Goal: Task Accomplishment & Management: Use online tool/utility

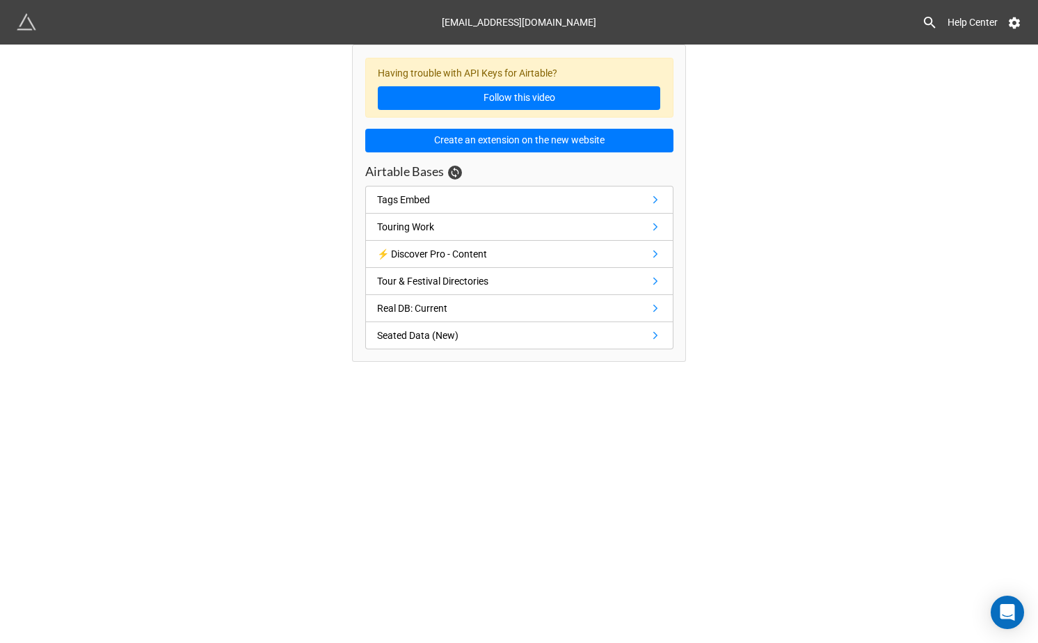
click at [220, 182] on div "Having trouble with API Keys for Airtable? Follow this video Create an extensio…" at bounding box center [519, 203] width 1038 height 317
click at [220, 199] on div "Having trouble with API Keys for Airtable? Follow this video Create an extensio…" at bounding box center [519, 203] width 1038 height 317
click at [220, 220] on div "Having trouble with API Keys for Airtable? Follow this video Create an extensio…" at bounding box center [519, 203] width 1038 height 317
click at [488, 275] on div "Tour & Festival Directories" at bounding box center [432, 280] width 111 height 15
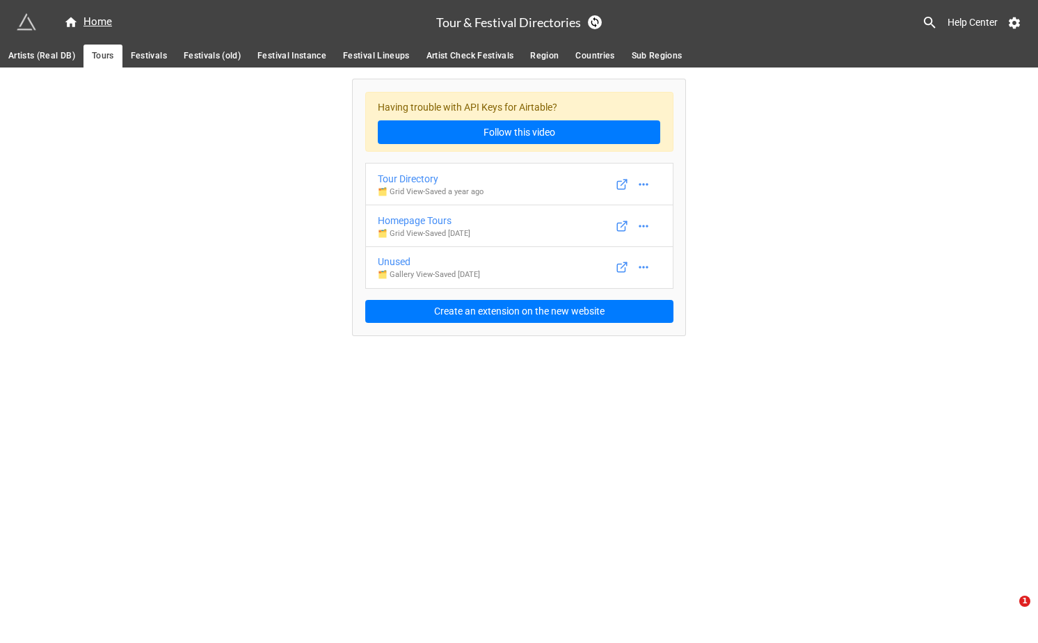
click at [510, 367] on div "Home Tour & Festival Directories Help Center Artists (Real DB) Tours Festivals …" at bounding box center [519, 321] width 1038 height 643
click at [510, 389] on div "Home Tour & Festival Directories Help Center Artists (Real DB) Tours Festivals …" at bounding box center [519, 321] width 1038 height 643
click at [187, 173] on div "Having trouble with API Keys for Airtable? Follow this video Tour Directory 🗂️ …" at bounding box center [519, 201] width 1038 height 268
click at [191, 173] on div "Having trouble with API Keys for Airtable? Follow this video Tour Directory 🗂️ …" at bounding box center [519, 201] width 1038 height 268
click at [193, 190] on div "Having trouble with API Keys for Airtable? Follow this video Tour Directory 🗂️ …" at bounding box center [519, 201] width 1038 height 268
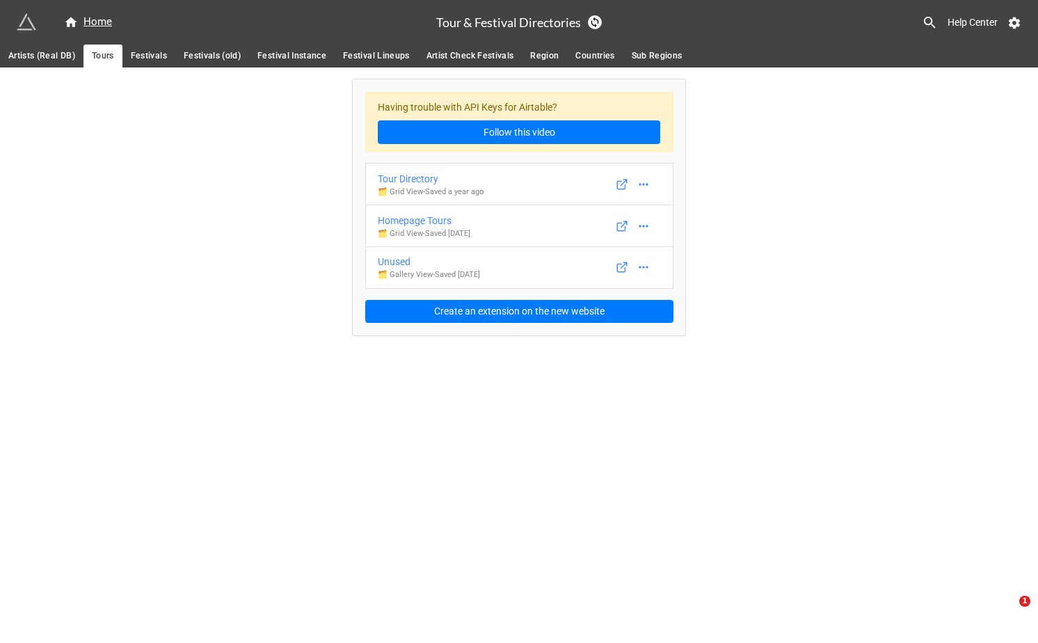
click at [193, 198] on div "Having trouble with API Keys for Airtable? Follow this video Tour Directory 🗂️ …" at bounding box center [519, 201] width 1038 height 268
click at [193, 210] on div "Having trouble with API Keys for Airtable? Follow this video Tour Directory 🗂️ …" at bounding box center [519, 201] width 1038 height 268
click at [191, 215] on div "Having trouble with API Keys for Airtable? Follow this video Tour Directory 🗂️ …" at bounding box center [519, 201] width 1038 height 268
click at [191, 232] on div "Having trouble with API Keys for Airtable? Follow this video Tour Directory 🗂️ …" at bounding box center [519, 201] width 1038 height 268
click at [188, 191] on div "Having trouble with API Keys for Airtable? Follow this video Tour Directory 🗂️ …" at bounding box center [519, 201] width 1038 height 268
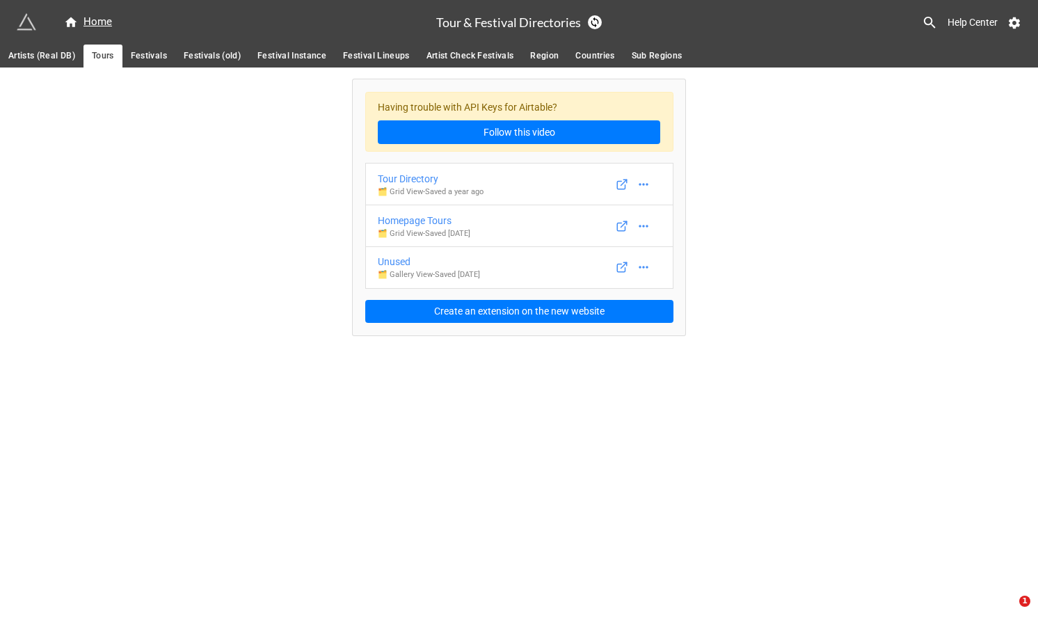
click at [187, 200] on div "Having trouble with API Keys for Airtable? Follow this video Tour Directory 🗂️ …" at bounding box center [519, 201] width 1038 height 268
click at [187, 202] on div "Having trouble with API Keys for Airtable? Follow this video Tour Directory 🗂️ …" at bounding box center [519, 201] width 1038 height 268
click at [187, 210] on div "Having trouble with API Keys for Airtable? Follow this video Tour Directory 🗂️ …" at bounding box center [519, 201] width 1038 height 268
click at [187, 218] on div "Having trouble with API Keys for Airtable? Follow this video Tour Directory 🗂️ …" at bounding box center [519, 201] width 1038 height 268
click at [187, 227] on div "Having trouble with API Keys for Airtable? Follow this video Tour Directory 🗂️ …" at bounding box center [519, 201] width 1038 height 268
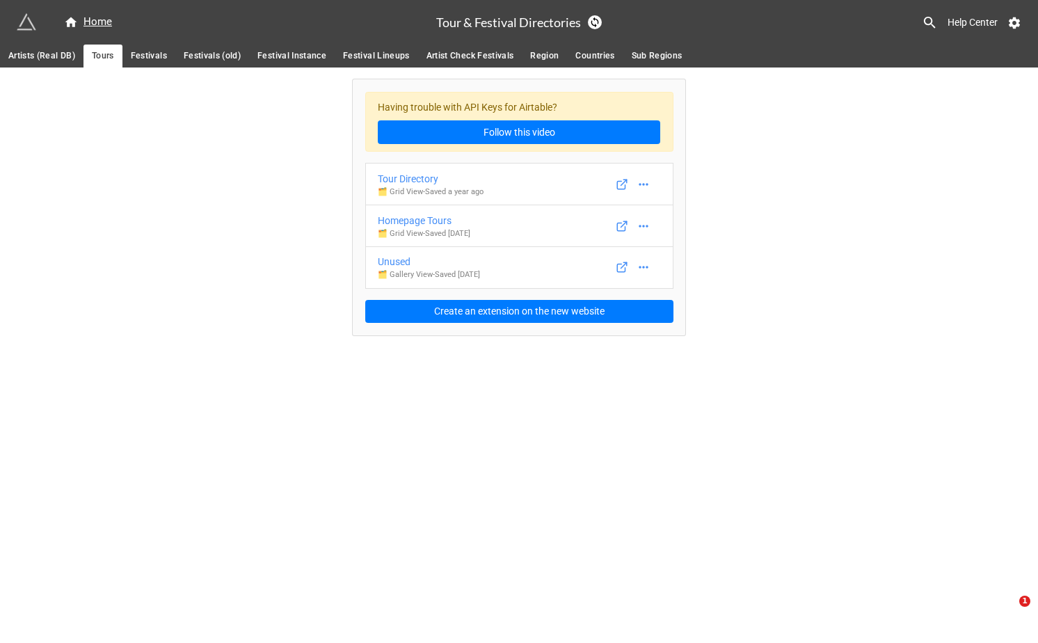
click at [187, 235] on div "Having trouble with API Keys for Airtable? Follow this video Tour Directory 🗂️ …" at bounding box center [519, 201] width 1038 height 268
click at [187, 252] on div "Having trouble with API Keys for Airtable? Follow this video Tour Directory 🗂️ …" at bounding box center [519, 201] width 1038 height 268
click at [187, 262] on div "Having trouble with API Keys for Airtable? Follow this video Tour Directory 🗂️ …" at bounding box center [519, 201] width 1038 height 268
click at [596, 22] on icon at bounding box center [594, 22] width 11 height 11
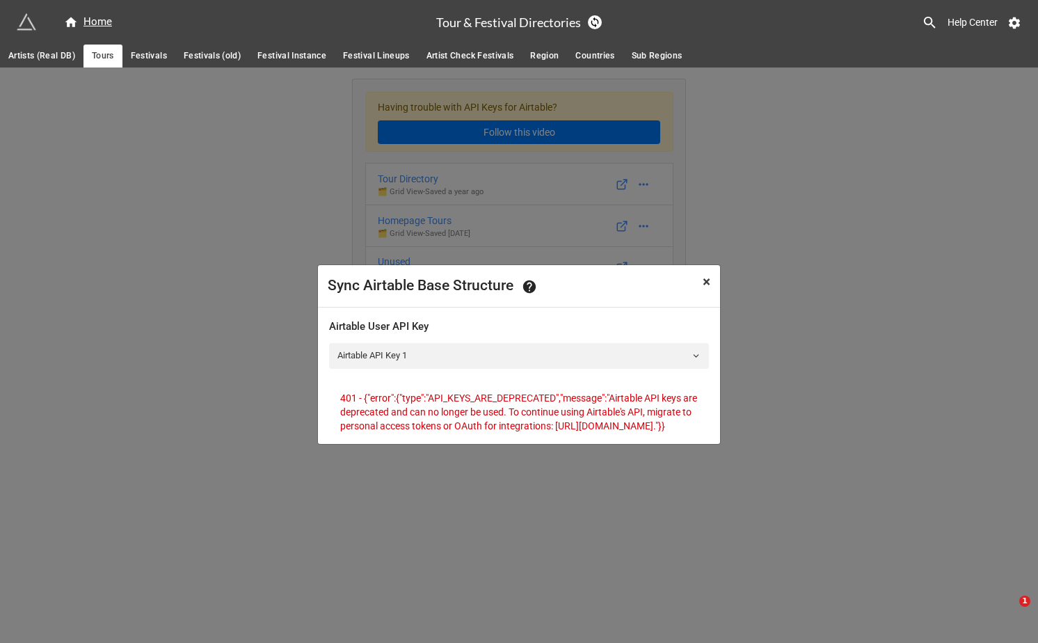
click at [706, 279] on span "×" at bounding box center [707, 281] width 8 height 17
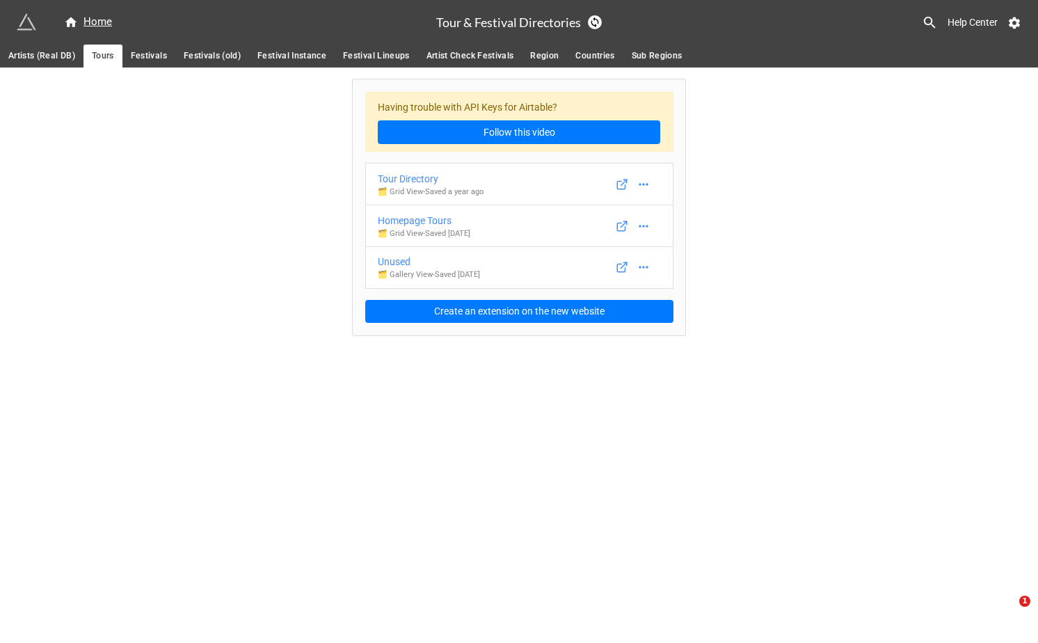
click at [216, 228] on div "Having trouble with API Keys for Airtable? Follow this video Tour Directory 🗂️ …" at bounding box center [519, 201] width 1038 height 268
click at [211, 248] on div "Having trouble with API Keys for Airtable? Follow this video Tour Directory 🗂️ …" at bounding box center [519, 201] width 1038 height 268
click at [211, 275] on div "Having trouble with API Keys for Airtable? Follow this video Tour Directory 🗂️ …" at bounding box center [519, 201] width 1038 height 268
click at [218, 289] on div "Having trouble with API Keys for Airtable? Follow this video Tour Directory 🗂️ …" at bounding box center [519, 201] width 1038 height 268
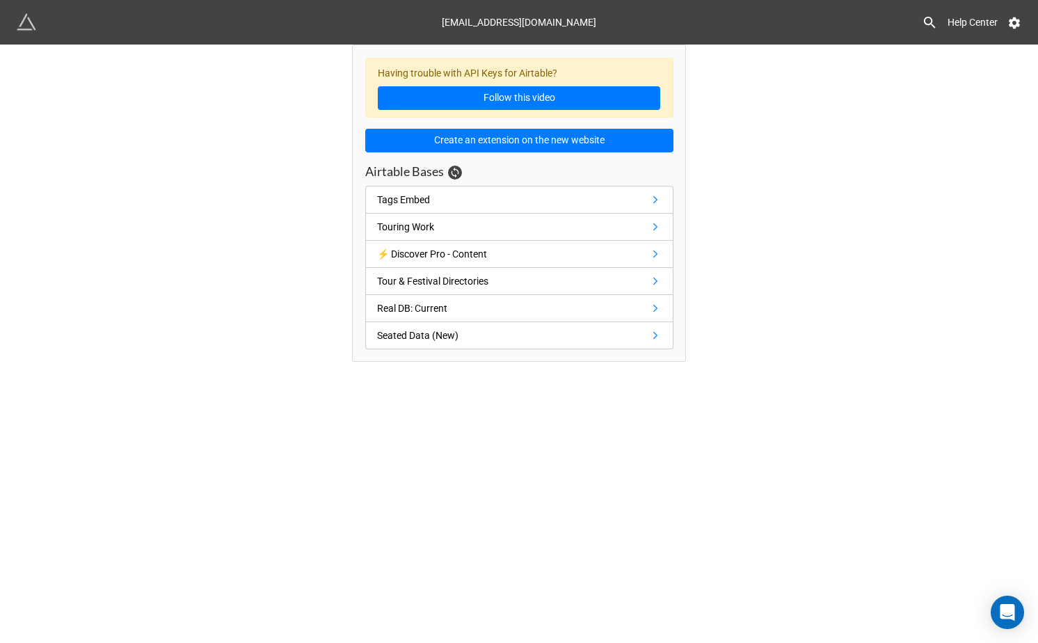
click at [518, 48] on div "Having trouble with API Keys for Airtable? Follow this video Create an extensio…" at bounding box center [519, 203] width 333 height 316
click at [518, 51] on div "Having trouble with API Keys for Airtable? Follow this video Create an extensio…" at bounding box center [519, 203] width 333 height 316
click at [511, 64] on div "Having trouble with API Keys for Airtable? Follow this video" at bounding box center [519, 88] width 308 height 61
click at [513, 58] on div "Having trouble with API Keys for Airtable? Follow this video" at bounding box center [519, 88] width 308 height 61
click at [515, 58] on div "Having trouble with API Keys for Airtable? Follow this video" at bounding box center [519, 88] width 308 height 61
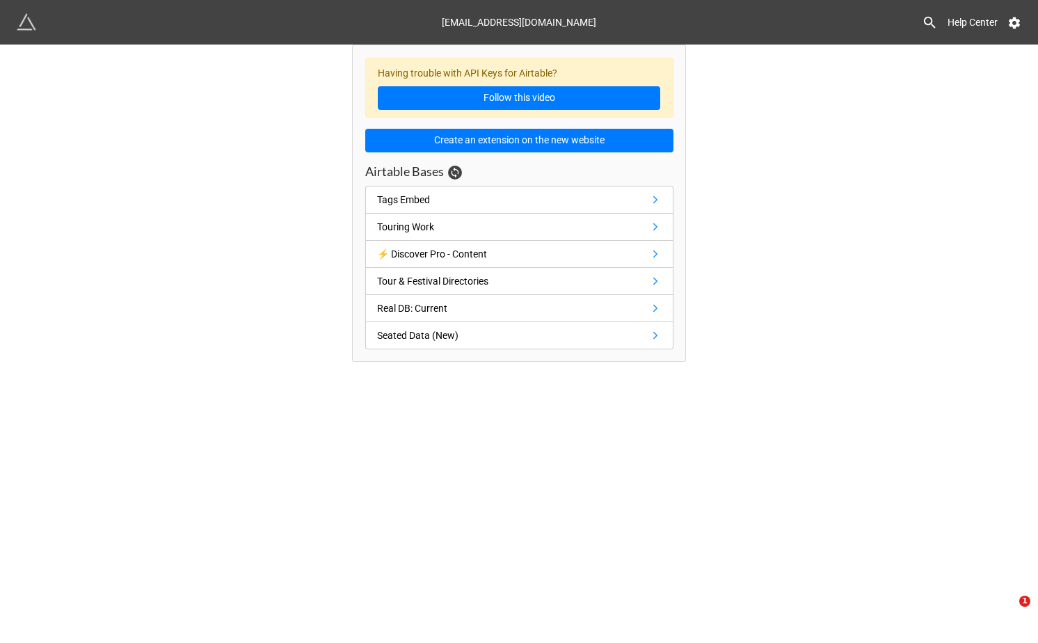
click at [515, 63] on div "Having trouble with API Keys for Airtable? Follow this video" at bounding box center [519, 88] width 308 height 61
click at [522, 159] on div "Having trouble with API Keys for Airtable? Follow this video Create an extensio…" at bounding box center [519, 203] width 308 height 291
click at [522, 164] on div "Airtable Bases" at bounding box center [519, 174] width 308 height 22
click at [522, 173] on div "Airtable Bases" at bounding box center [519, 174] width 308 height 22
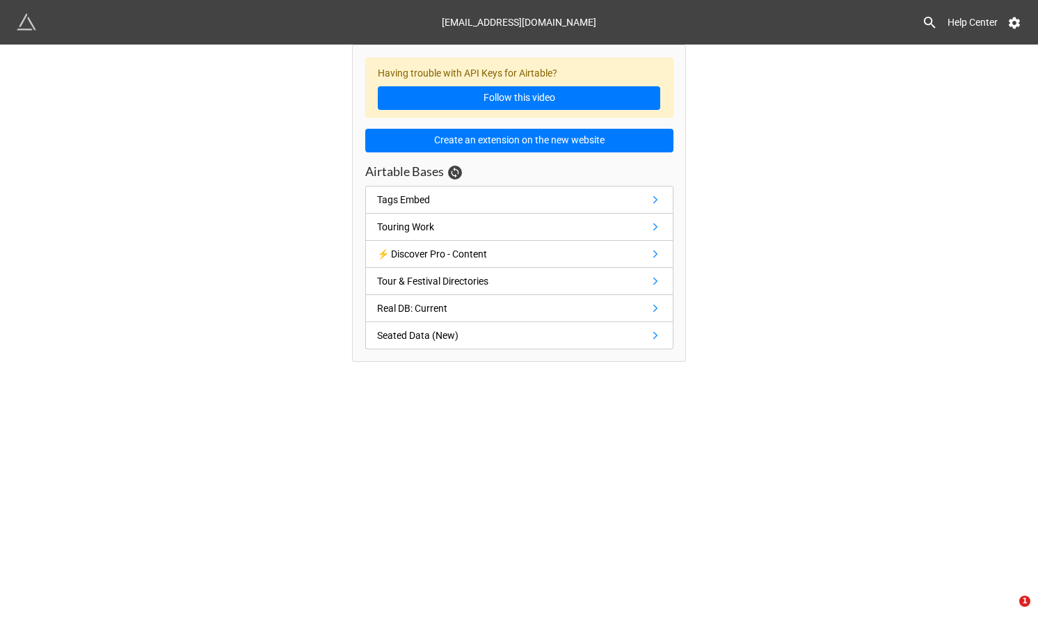
click at [522, 178] on div "Airtable Bases" at bounding box center [519, 174] width 308 height 22
click at [512, 164] on div "Airtable Bases" at bounding box center [519, 174] width 308 height 22
click at [283, 253] on div "Having trouble with API Keys for Airtable? Follow this video Create an extensio…" at bounding box center [519, 203] width 1038 height 317
click at [290, 248] on div "Having trouble with API Keys for Airtable? Follow this video Create an extensio…" at bounding box center [519, 203] width 1038 height 317
click at [296, 248] on div "Having trouble with API Keys for Airtable? Follow this video Create an extensio…" at bounding box center [519, 203] width 1038 height 317
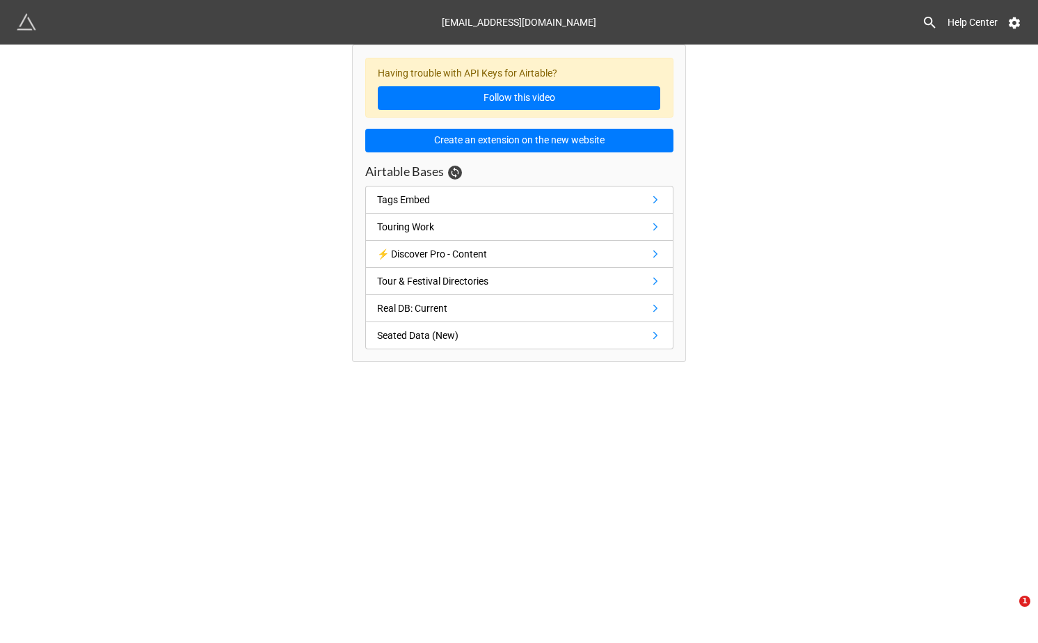
click at [296, 256] on div "Having trouble with API Keys for Airtable? Follow this video Create an extensio…" at bounding box center [519, 203] width 1038 height 317
click at [296, 280] on div "Having trouble with API Keys for Airtable? Follow this video Create an extensio…" at bounding box center [519, 203] width 1038 height 317
click at [448, 273] on div "Tour & Festival Directories" at bounding box center [432, 280] width 111 height 15
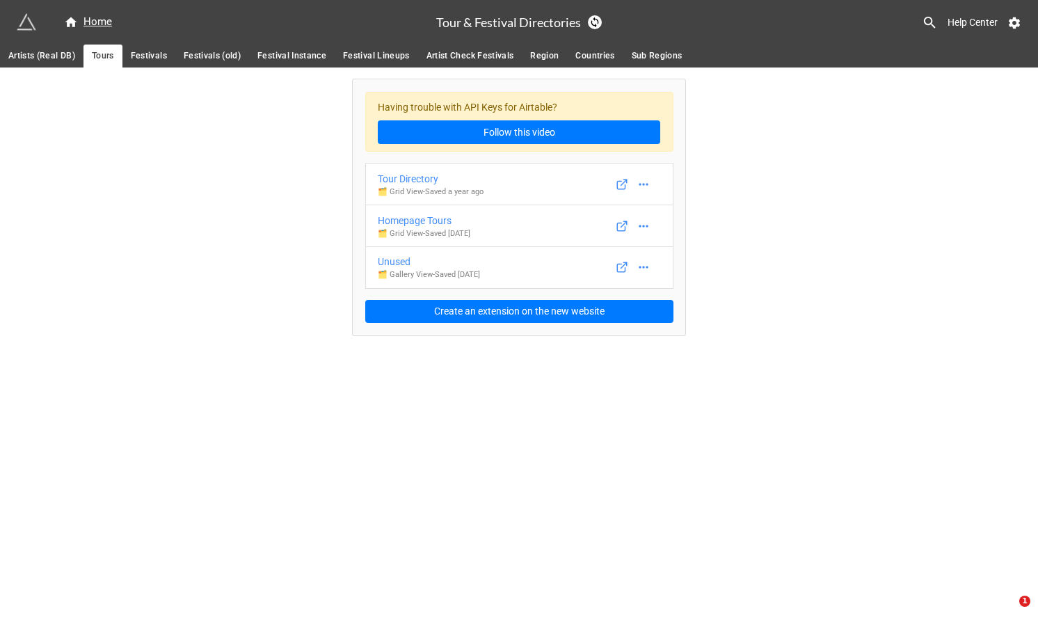
click at [500, 74] on div "Having trouble with API Keys for Airtable? Follow this video Tour Directory 🗂️ …" at bounding box center [519, 201] width 334 height 268
click at [500, 79] on div "Having trouble with API Keys for Airtable? Follow this video Tour Directory 🗂️ …" at bounding box center [519, 207] width 334 height 257
click at [520, 99] on div "Having trouble with API Keys for Airtable? Follow this video" at bounding box center [519, 122] width 308 height 61
click at [643, 186] on icon at bounding box center [644, 184] width 14 height 14
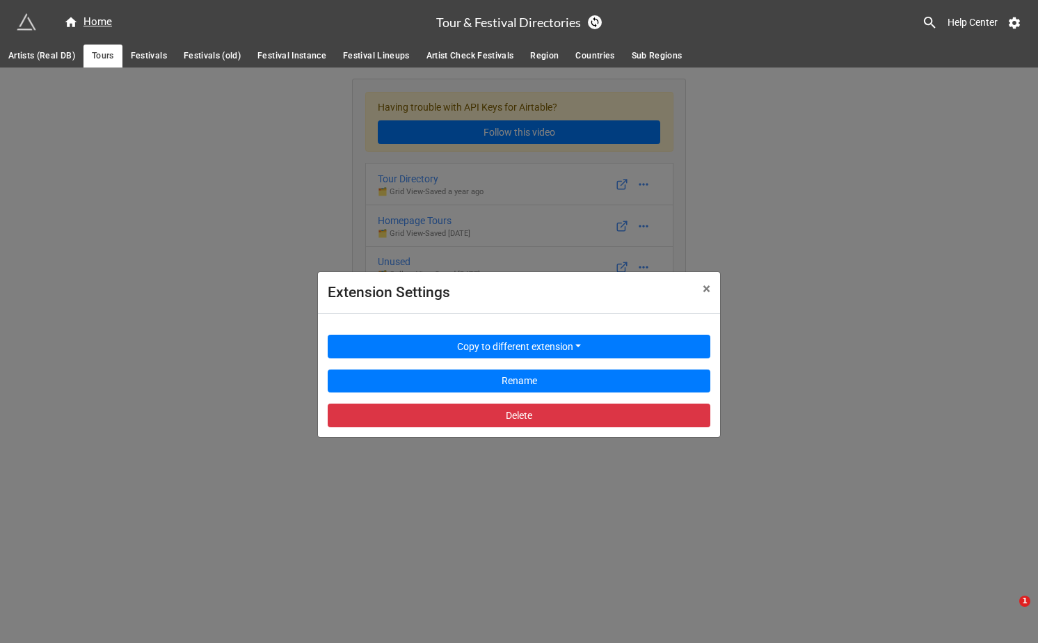
click at [545, 316] on div "Copy to different extension Rename Delete" at bounding box center [519, 375] width 402 height 123
click at [513, 246] on div "Extension Settings × Close Copy to different extension Rename Delete" at bounding box center [519, 388] width 1038 height 643
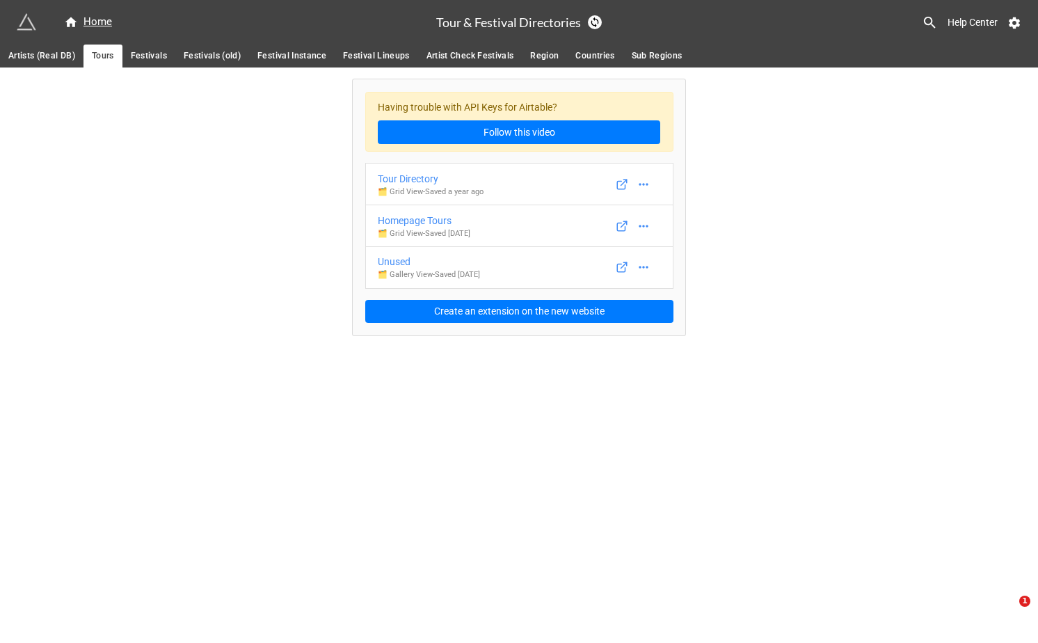
click at [271, 172] on div "Having trouble with API Keys for Airtable? Follow this video Tour Directory 🗂️ …" at bounding box center [519, 201] width 1038 height 268
click at [134, 43] on div "Home Tour & Festival Directories Help Center" at bounding box center [519, 22] width 1038 height 45
click at [143, 51] on span "Festivals" at bounding box center [149, 56] width 36 height 15
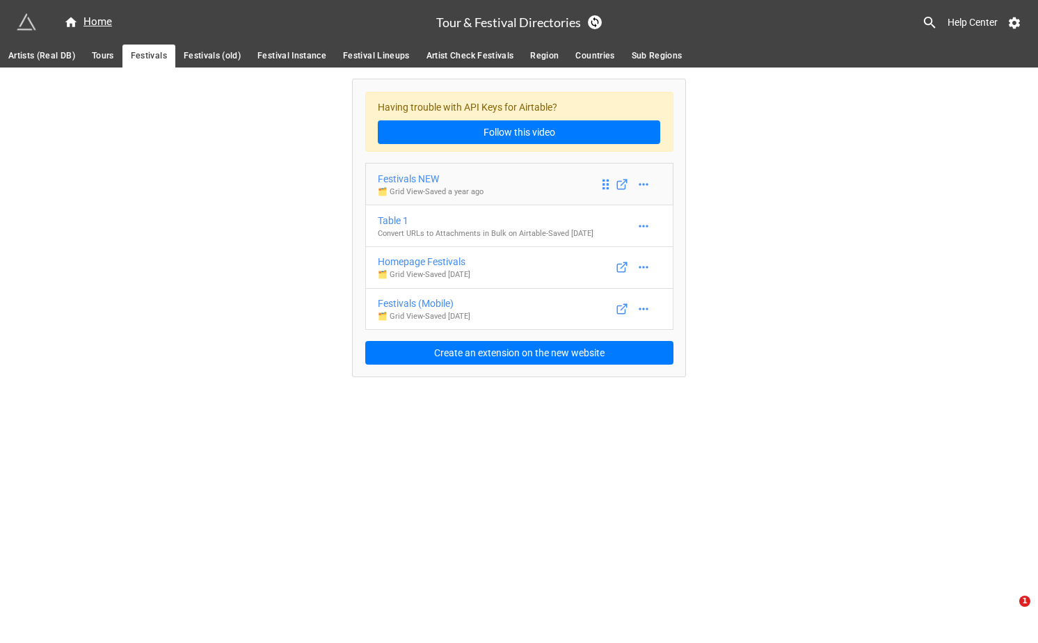
click at [437, 179] on div "Festivals NEW" at bounding box center [431, 178] width 106 height 15
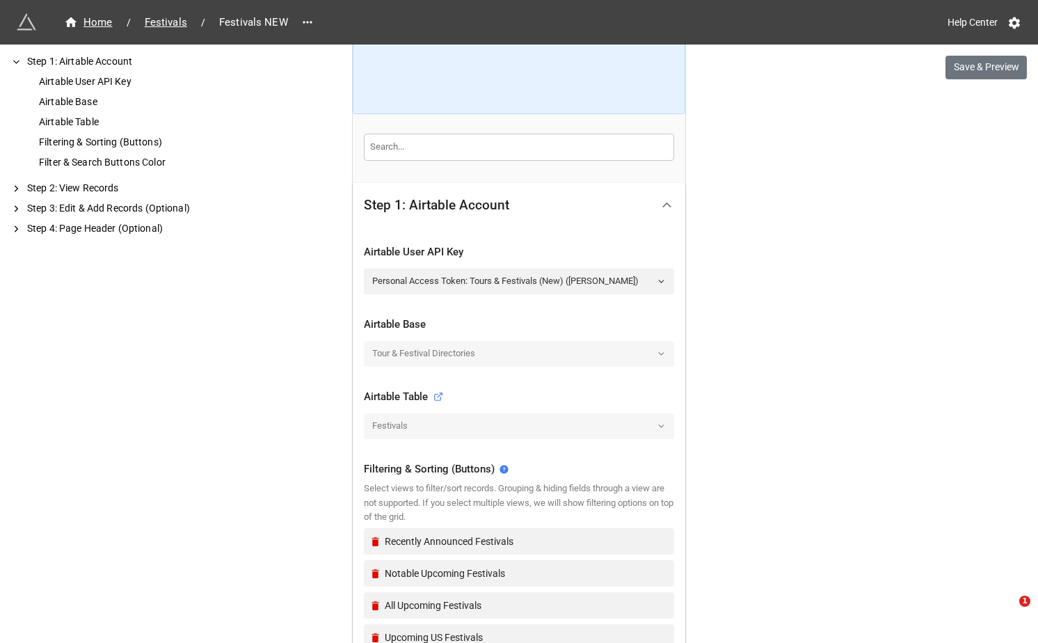
scroll to position [170, 0]
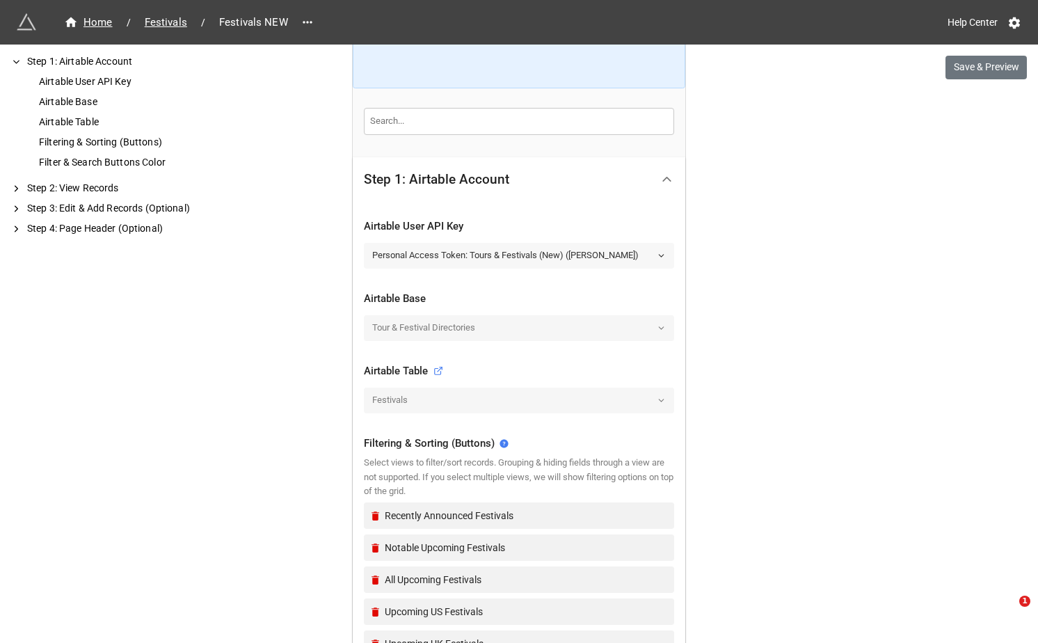
click at [524, 259] on link "Personal Access Token: Tours & Festivals (New) (George)" at bounding box center [519, 255] width 310 height 25
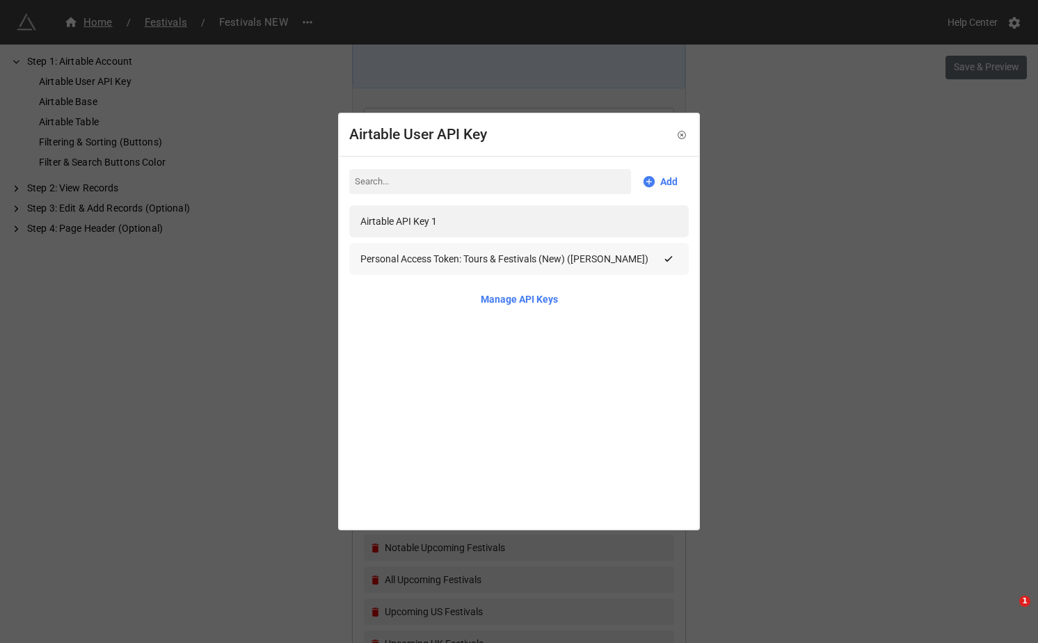
click at [521, 259] on div "Personal Access Token: Tours & Festivals (New) (George)" at bounding box center [504, 258] width 288 height 15
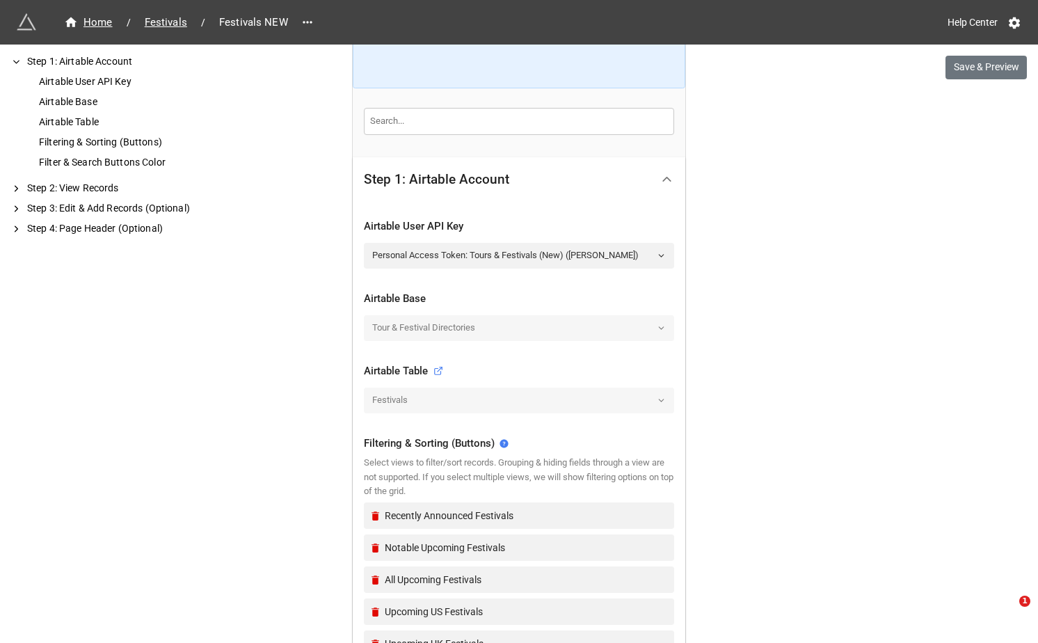
click at [513, 289] on div "Airtable Base" at bounding box center [519, 295] width 310 height 31
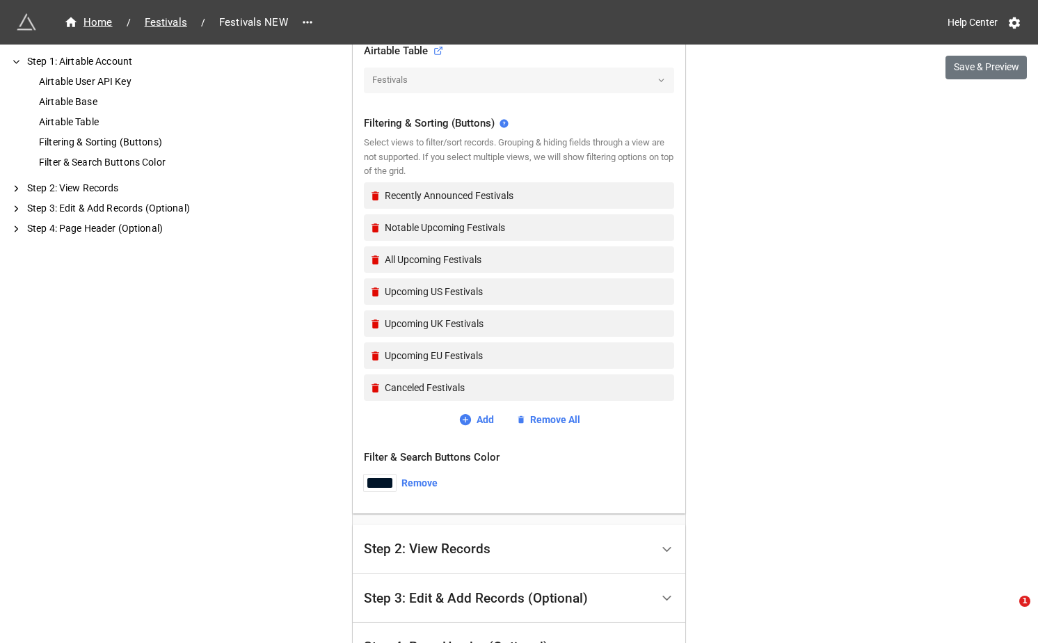
scroll to position [662, 0]
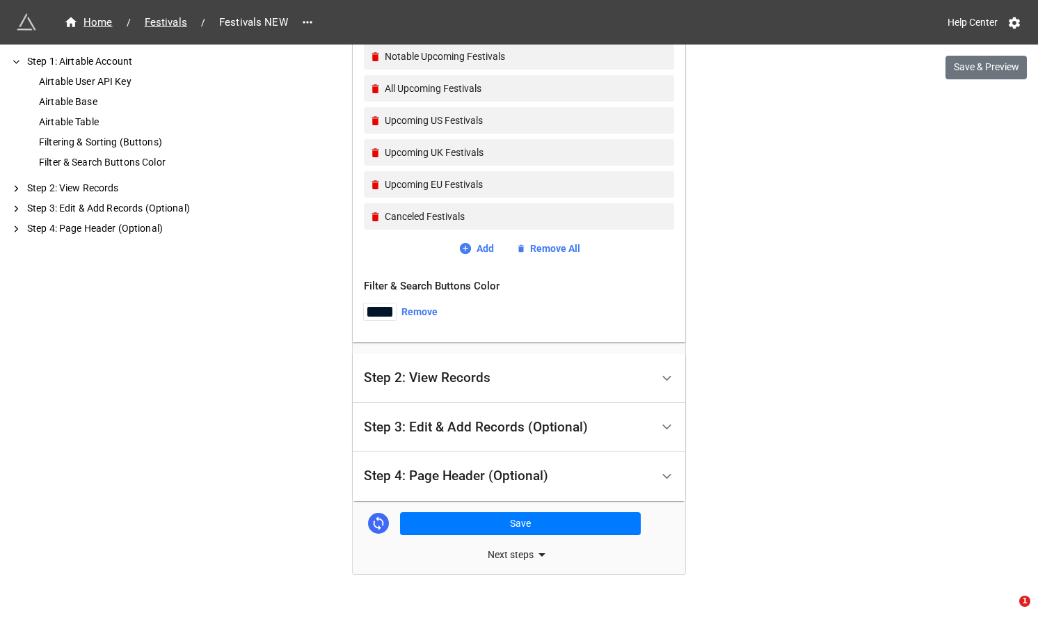
click at [381, 525] on icon at bounding box center [378, 523] width 15 height 15
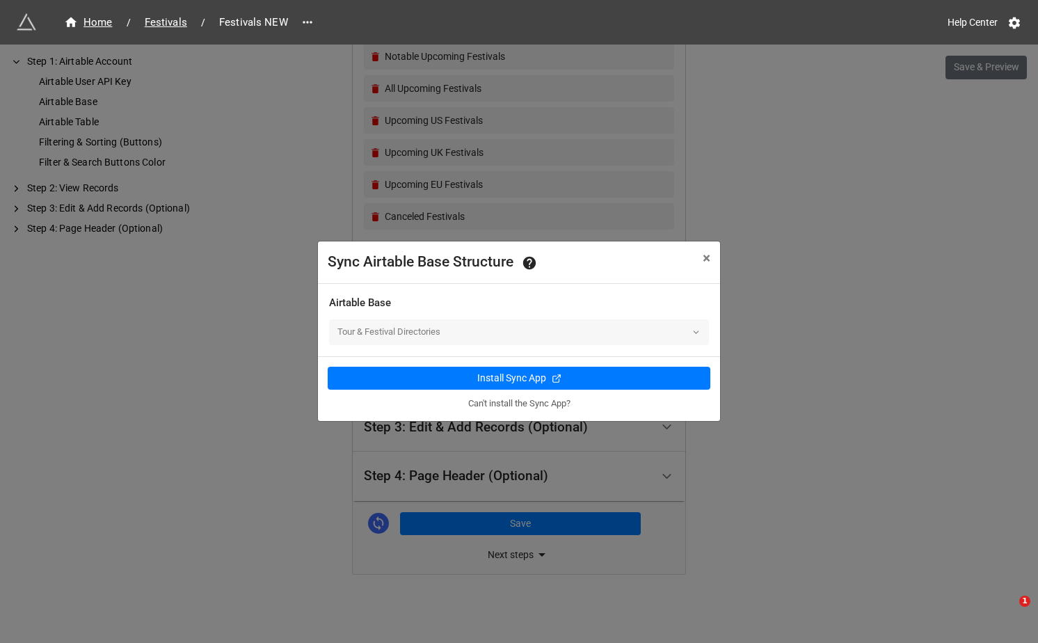
click at [503, 330] on div "Tour & Festival Directories" at bounding box center [519, 331] width 380 height 25
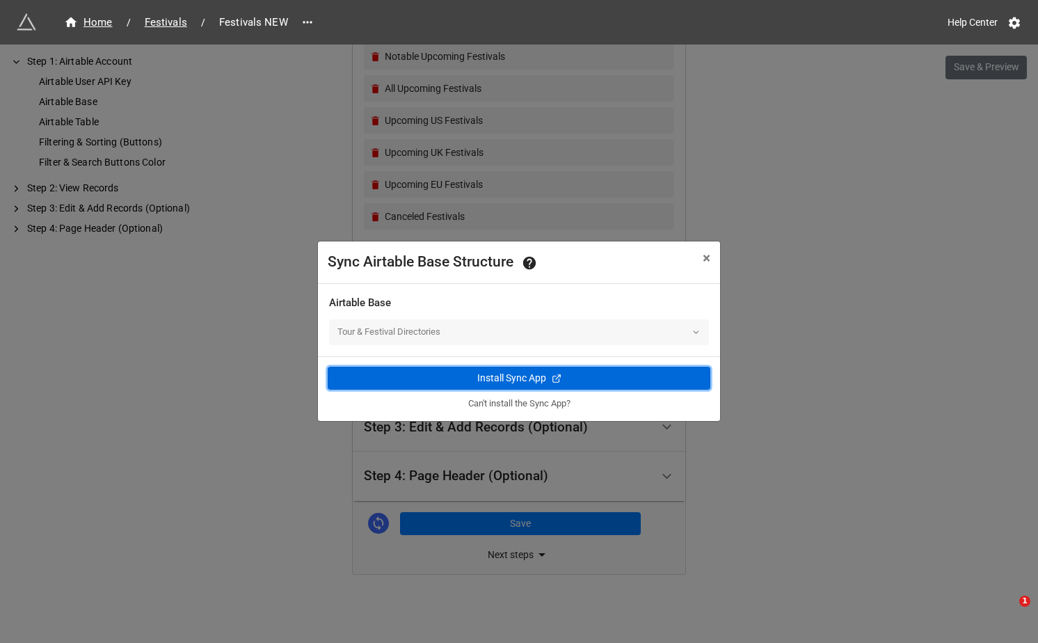
click at [536, 379] on div "Install Sync App" at bounding box center [511, 378] width 69 height 15
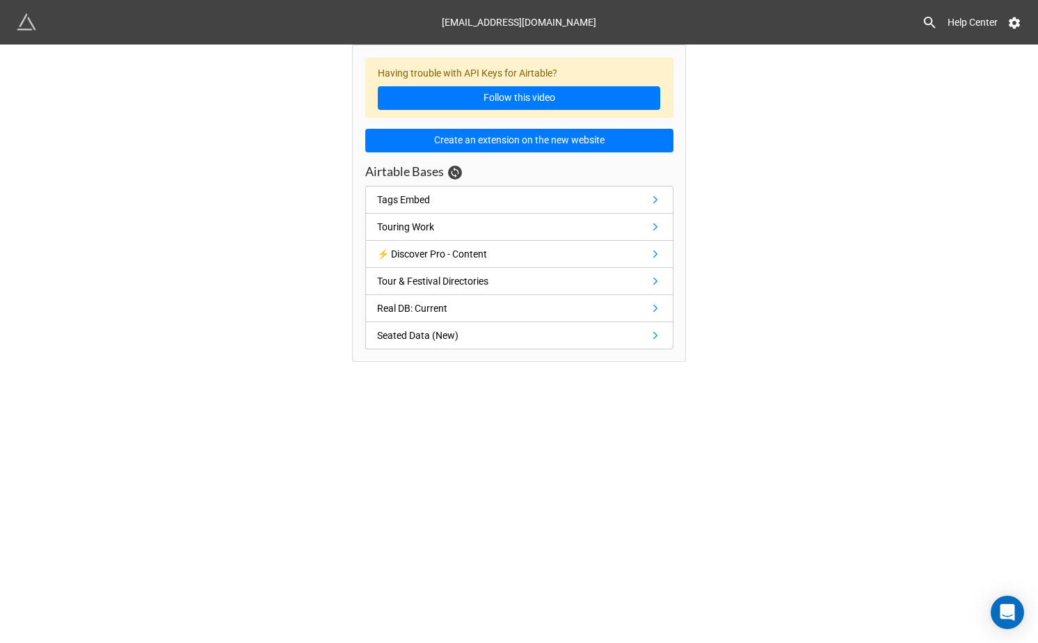
click at [521, 162] on div "Having trouble with API Keys for Airtable? Follow this video Create an extensio…" at bounding box center [519, 203] width 308 height 291
click at [521, 165] on div "Airtable Bases" at bounding box center [519, 174] width 308 height 22
click at [519, 168] on div "Airtable Bases" at bounding box center [519, 174] width 308 height 22
click at [516, 161] on div "Having trouble with API Keys for Airtable? Follow this video Create an extensio…" at bounding box center [519, 203] width 308 height 291
click at [516, 166] on div "Airtable Bases" at bounding box center [519, 174] width 308 height 22
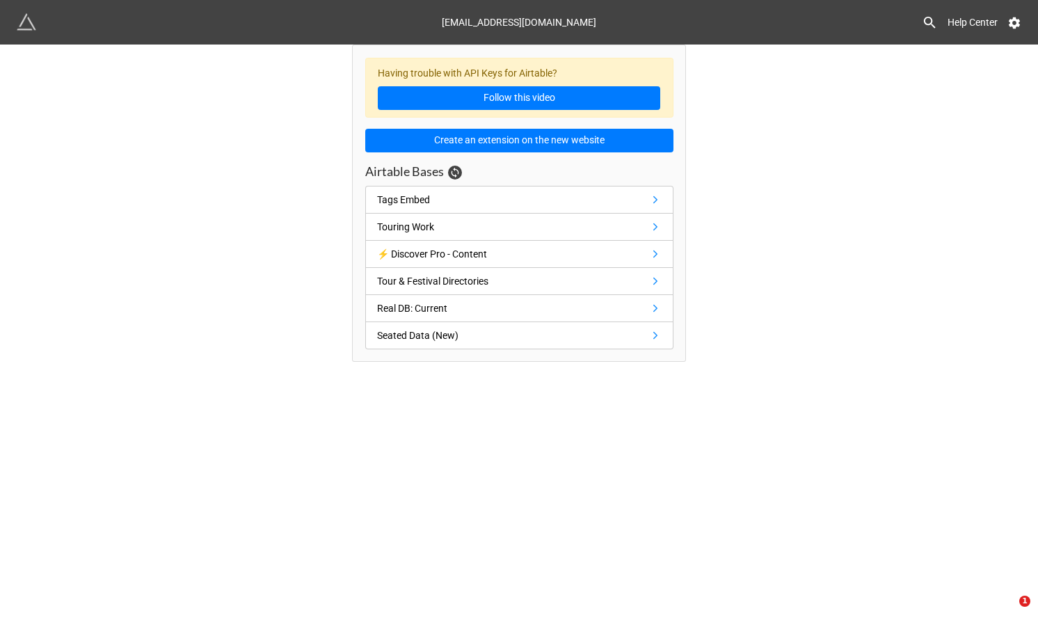
click at [516, 168] on div "Airtable Bases" at bounding box center [519, 174] width 308 height 22
click at [516, 176] on div "Airtable Bases" at bounding box center [519, 174] width 308 height 22
click at [520, 160] on div "Having trouble with API Keys for Airtable? Follow this video Create an extensio…" at bounding box center [519, 203] width 308 height 291
click at [453, 170] on icon at bounding box center [454, 172] width 11 height 11
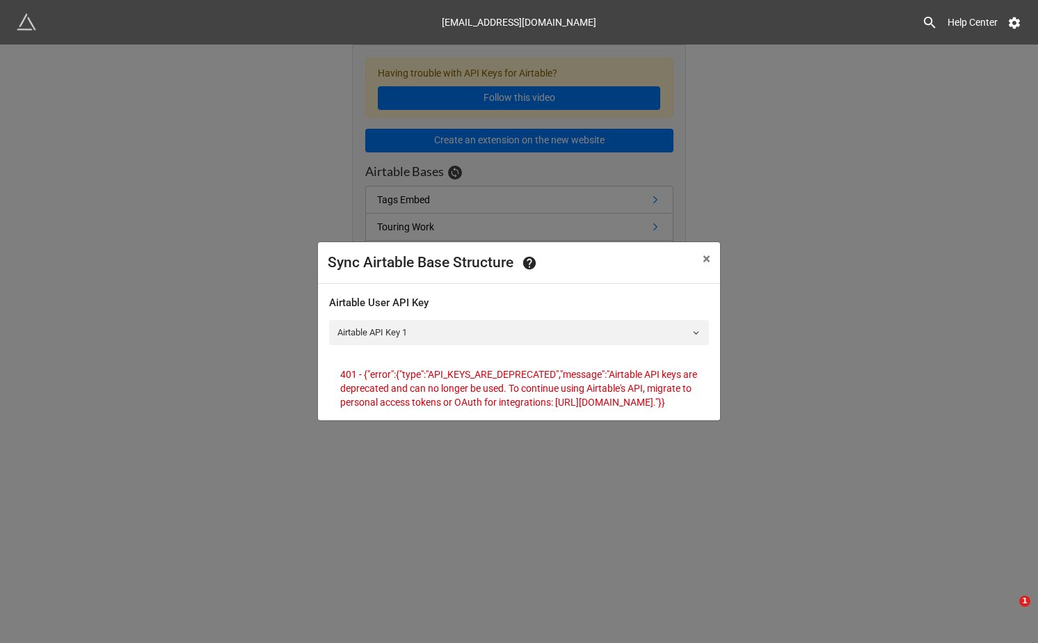
click at [488, 342] on div "Airtable User API Key Airtable API Key 1" at bounding box center [519, 320] width 380 height 72
click at [492, 345] on div "Airtable User API Key Airtable API Key 1" at bounding box center [519, 320] width 380 height 72
click at [492, 346] on div "Airtable User API Key Airtable API Key 1" at bounding box center [519, 320] width 380 height 72
click at [496, 388] on p "401 - {"error":{"type":"API_KEYS_ARE_DEPRECATED","message":"Airtable API keys a…" at bounding box center [519, 388] width 358 height 42
click at [539, 408] on p "401 - {"error":{"type":"API_KEYS_ARE_DEPRECATED","message":"Airtable API keys a…" at bounding box center [519, 388] width 358 height 42
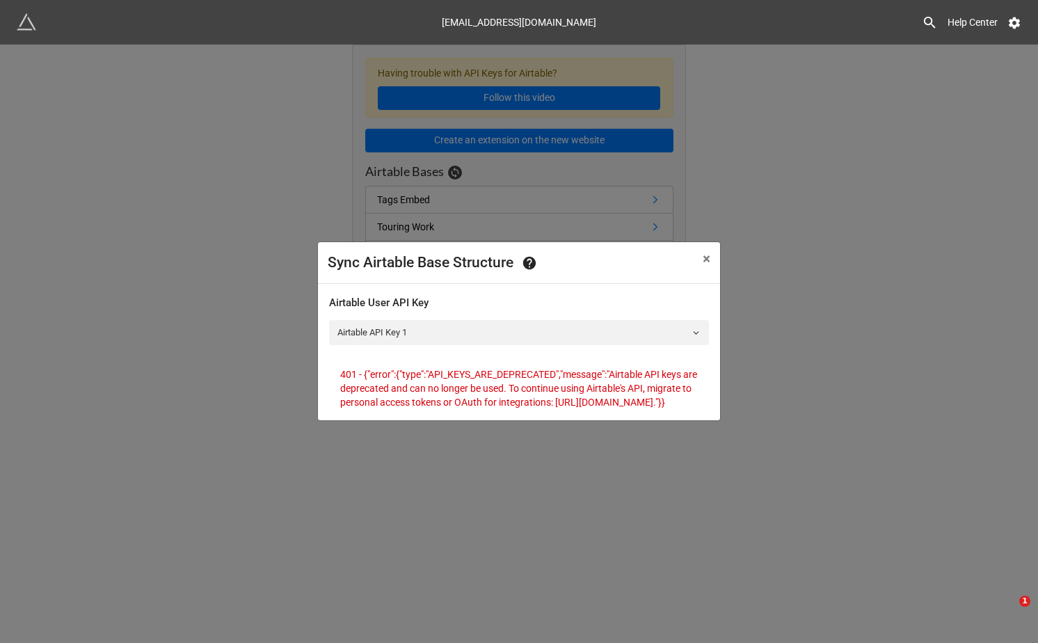
click at [510, 417] on div "Airtable User API Key Airtable API Key 1 401 - {"error":{"type":"API_KEYS_ARE_D…" at bounding box center [519, 352] width 380 height 136
click at [484, 417] on div "Airtable User API Key Airtable API Key 1 401 - {"error":{"type":"API_KEYS_ARE_D…" at bounding box center [519, 352] width 380 height 136
click at [703, 253] on span "×" at bounding box center [707, 258] width 8 height 17
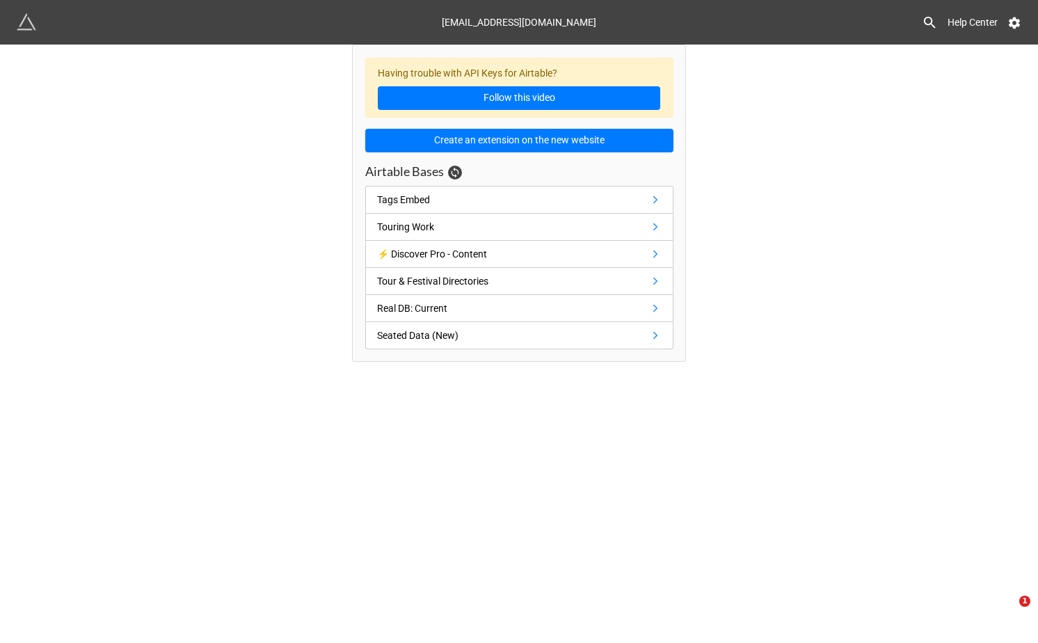
click at [724, 218] on div "Having trouble with API Keys for Airtable? Follow this video Create an extensio…" at bounding box center [519, 203] width 1038 height 317
click at [1012, 18] on icon at bounding box center [1014, 23] width 11 height 12
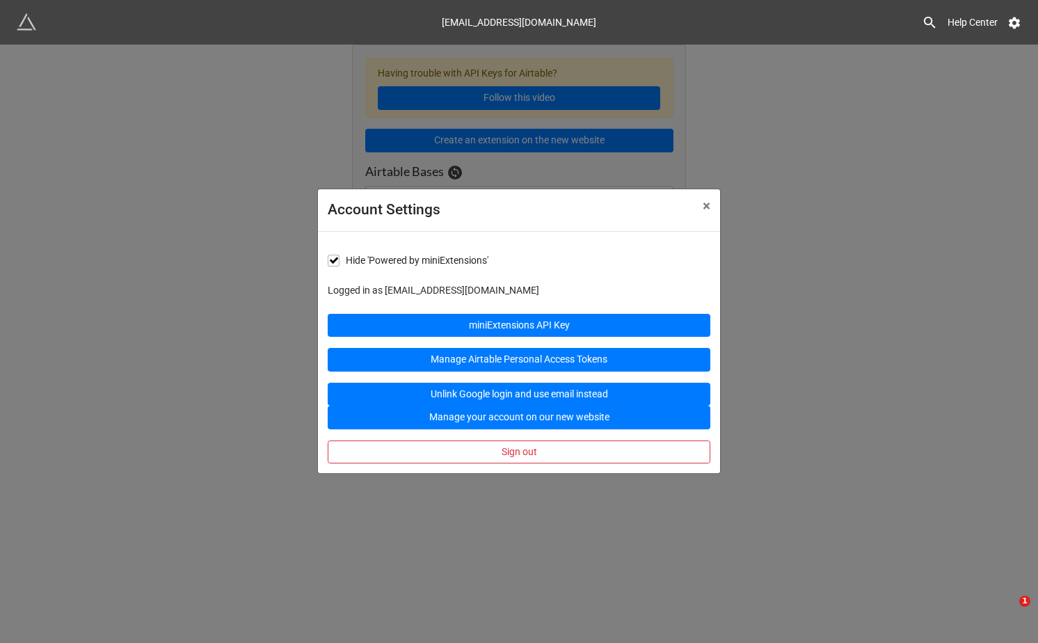
click at [520, 305] on form "Hide 'Powered by miniExtensions' Logged in as mark@rostr.cc miniExtensions API …" at bounding box center [519, 352] width 383 height 223
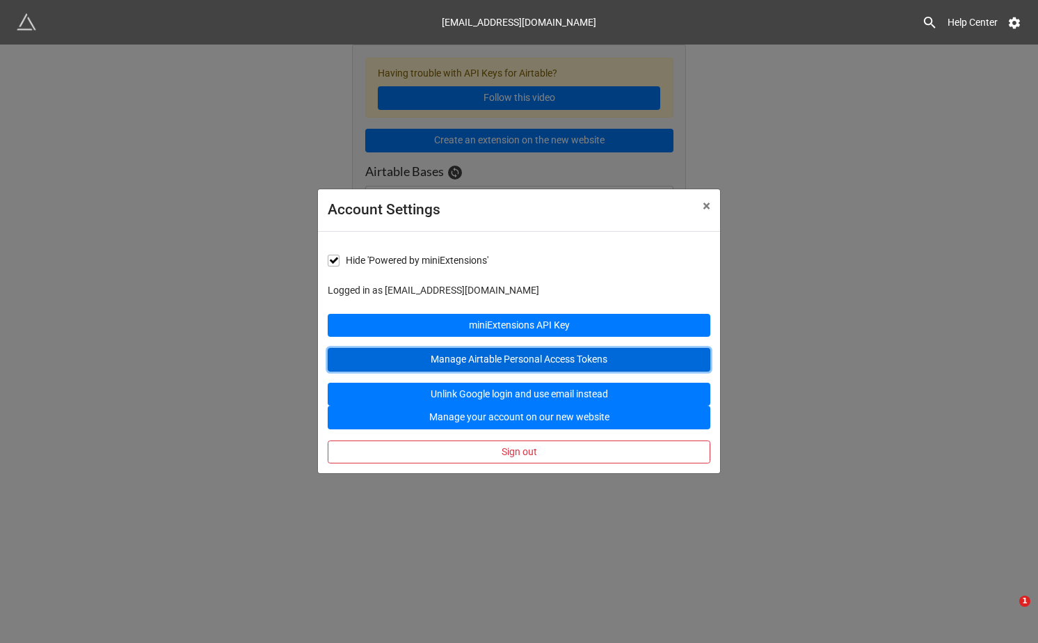
click at [515, 355] on link "Manage Airtable Personal Access Tokens" at bounding box center [519, 360] width 383 height 24
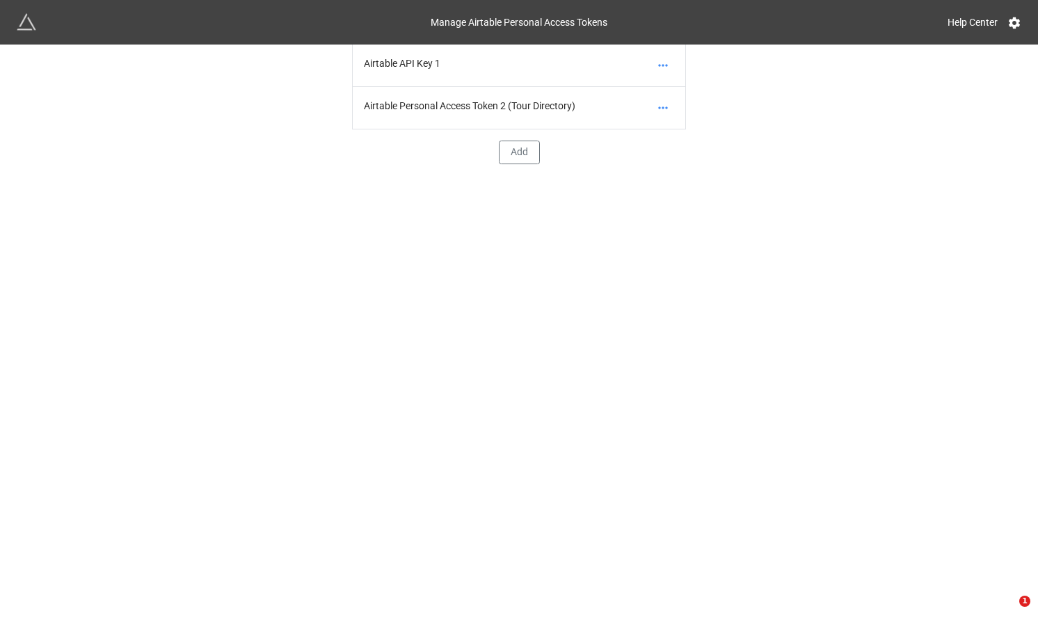
click at [550, 104] on div "Airtable Personal Access Token 2 (Tour Directory)" at bounding box center [519, 108] width 333 height 42
click at [667, 107] on icon at bounding box center [662, 107] width 9 height 2
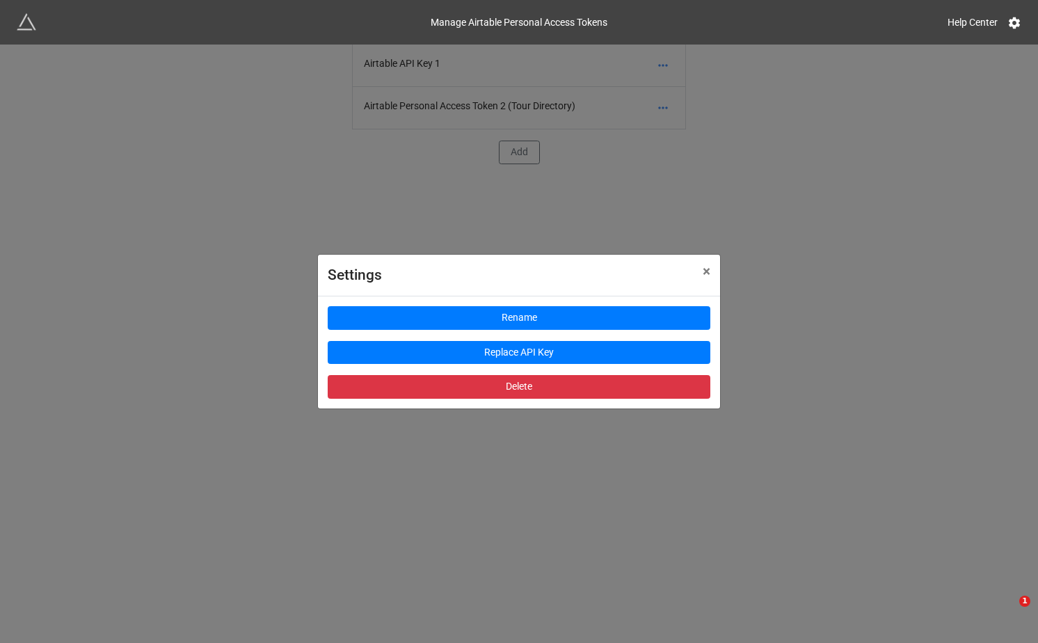
click at [521, 335] on div "Rename Replace API Key Delete" at bounding box center [519, 352] width 383 height 93
click at [534, 226] on div "Settings × Close Rename Replace API Key Delete" at bounding box center [519, 366] width 1038 height 643
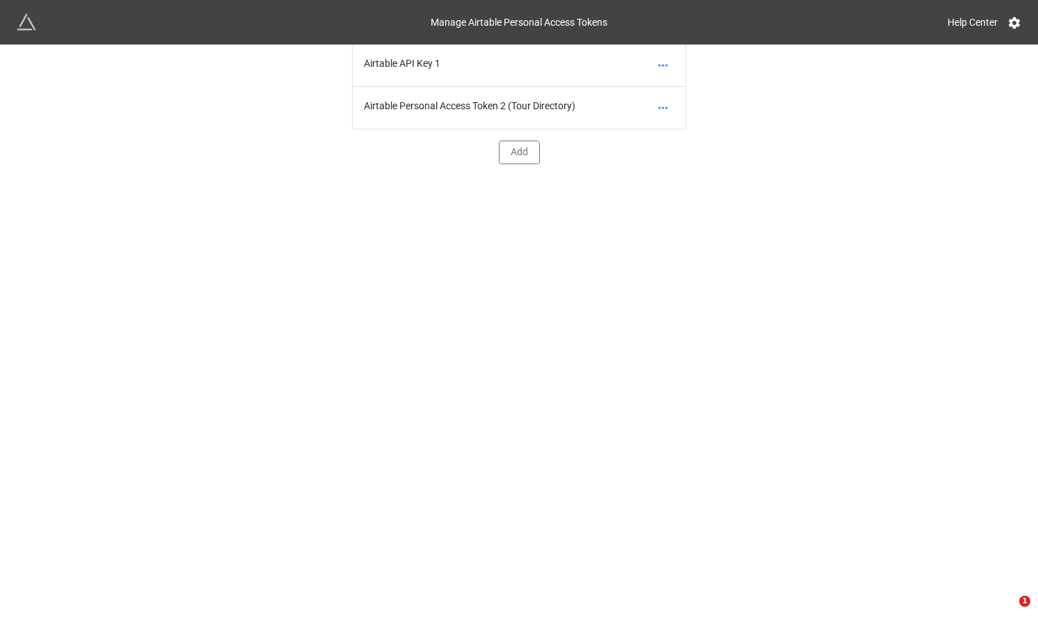
click at [514, 91] on div "Airtable Personal Access Token 2 (Tour Directory)" at bounding box center [519, 108] width 333 height 42
click at [529, 91] on div "Airtable Personal Access Token 2 (Tour Directory)" at bounding box center [519, 108] width 333 height 42
click at [529, 93] on div "Airtable Personal Access Token 2 (Tour Directory)" at bounding box center [519, 108] width 333 height 42
click at [525, 65] on div "Airtable API Key 1" at bounding box center [519, 66] width 333 height 42
click at [655, 65] on link at bounding box center [663, 65] width 22 height 19
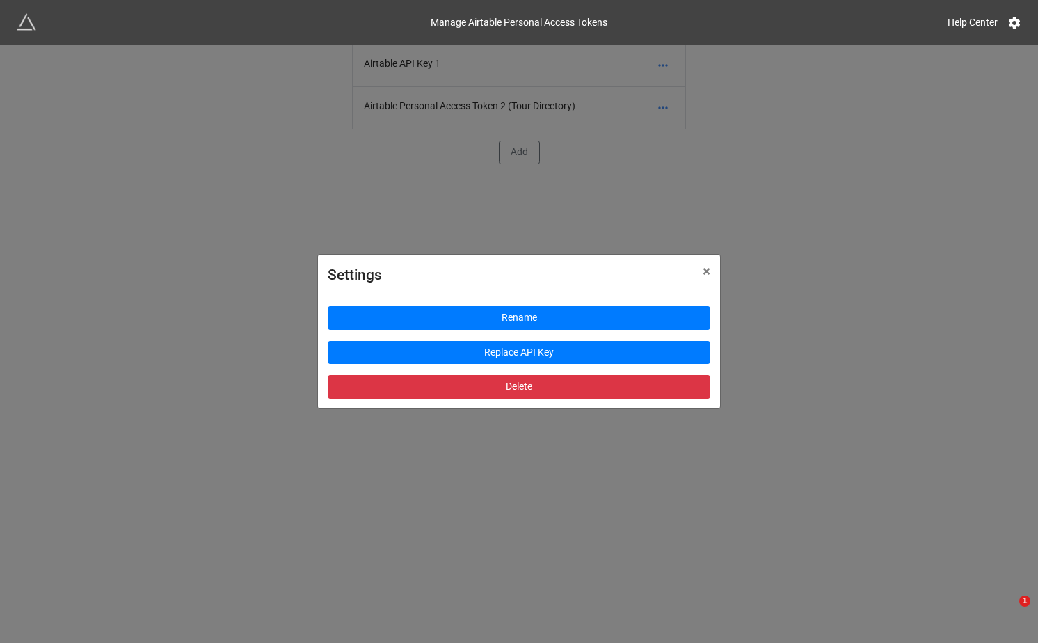
click at [520, 204] on div "Settings × Close Rename Replace API Key Delete" at bounding box center [519, 366] width 1038 height 643
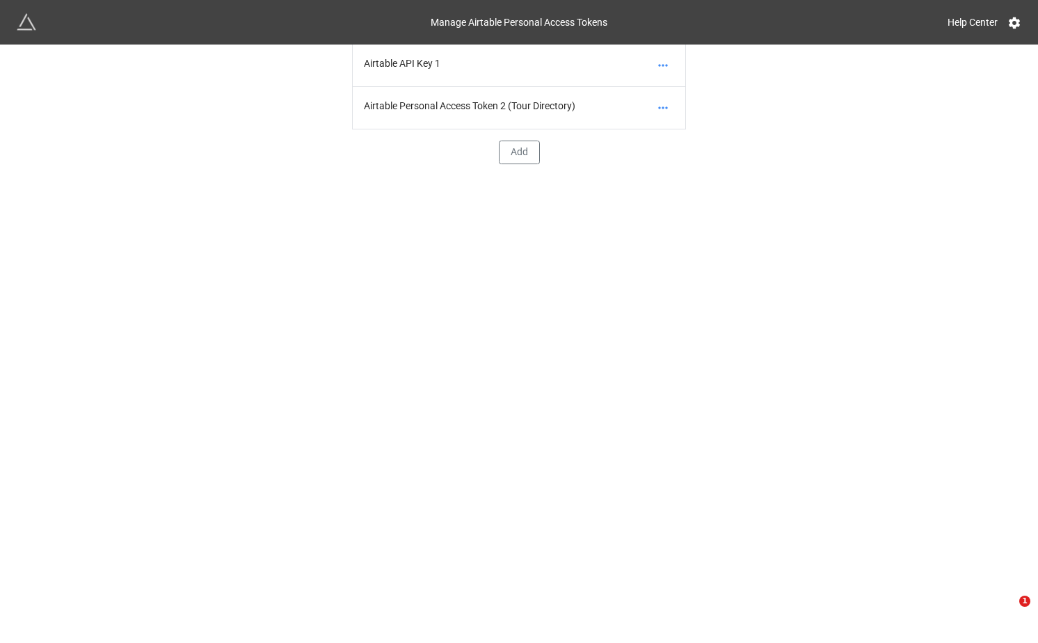
click at [520, 133] on div "Airtable API Key 1 Airtable Personal Access Token 2 (Tour Directory) Add" at bounding box center [519, 105] width 334 height 120
click at [520, 151] on button "Add" at bounding box center [519, 153] width 41 height 24
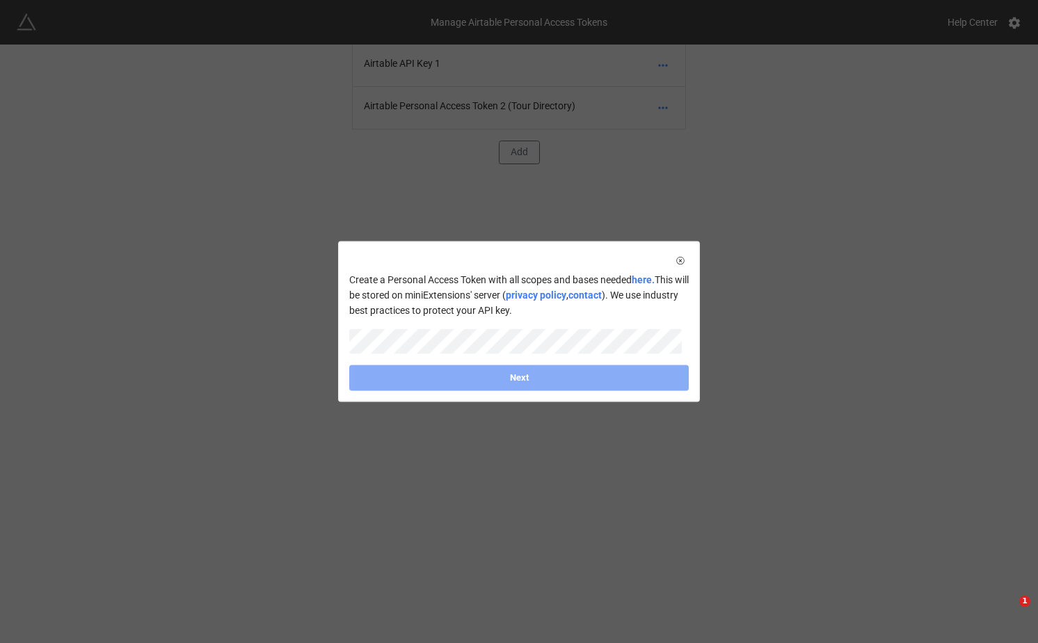
click at [519, 247] on div "Create a Personal Access Token with all scopes and bases needed here. This will…" at bounding box center [518, 322] width 359 height 158
click at [509, 255] on div "Create a Personal Access Token with all scopes and bases needed here. This will…" at bounding box center [518, 322] width 359 height 158
click at [509, 259] on div "Create a Personal Access Token with all scopes and bases needed here. This will…" at bounding box center [518, 322] width 359 height 158
click at [509, 264] on div "Create a Personal Access Token with all scopes and bases needed here. This will…" at bounding box center [518, 322] width 359 height 158
click at [679, 259] on icon at bounding box center [680, 260] width 3 height 3
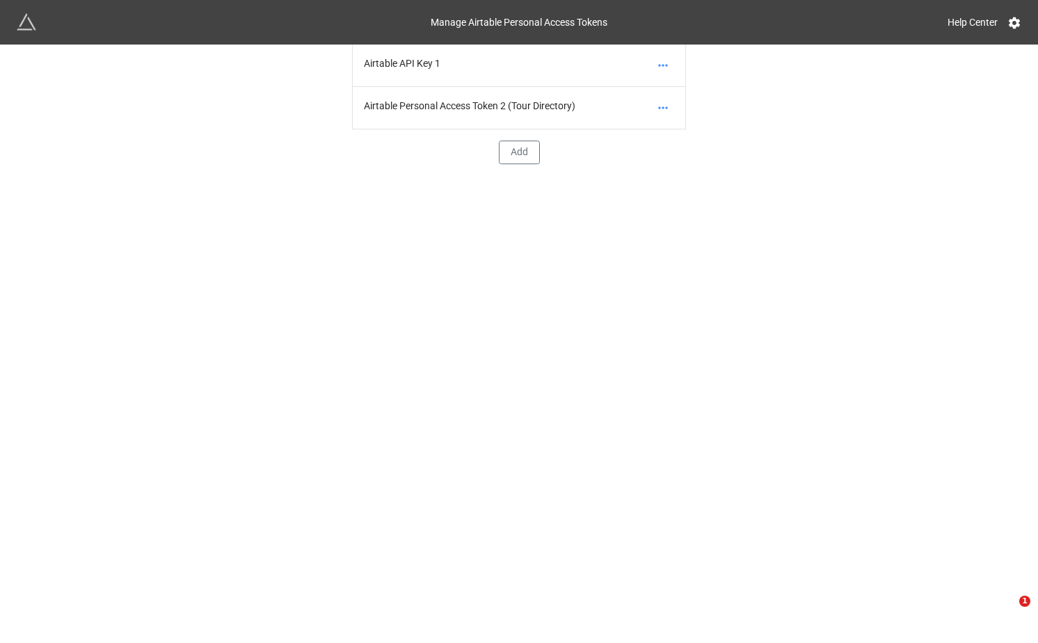
click at [582, 111] on div "Airtable Personal Access Token 2 (Tour Directory)" at bounding box center [519, 108] width 333 height 42
click at [466, 69] on div "Airtable API Key 1" at bounding box center [519, 66] width 333 height 42
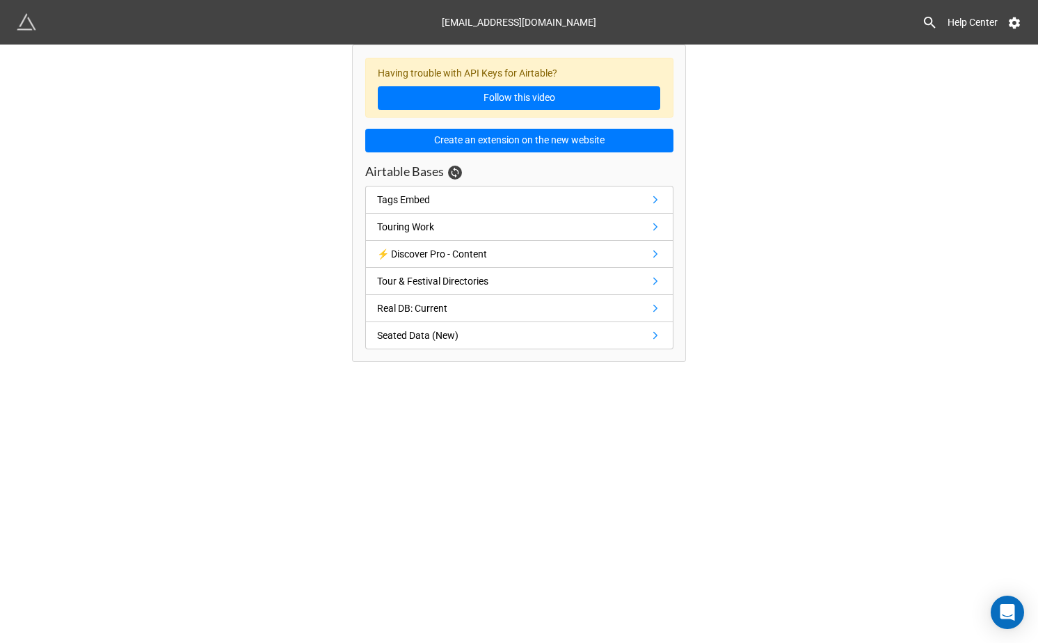
click at [522, 82] on div "Having trouble with API Keys for Airtable? Follow this video" at bounding box center [519, 88] width 308 height 61
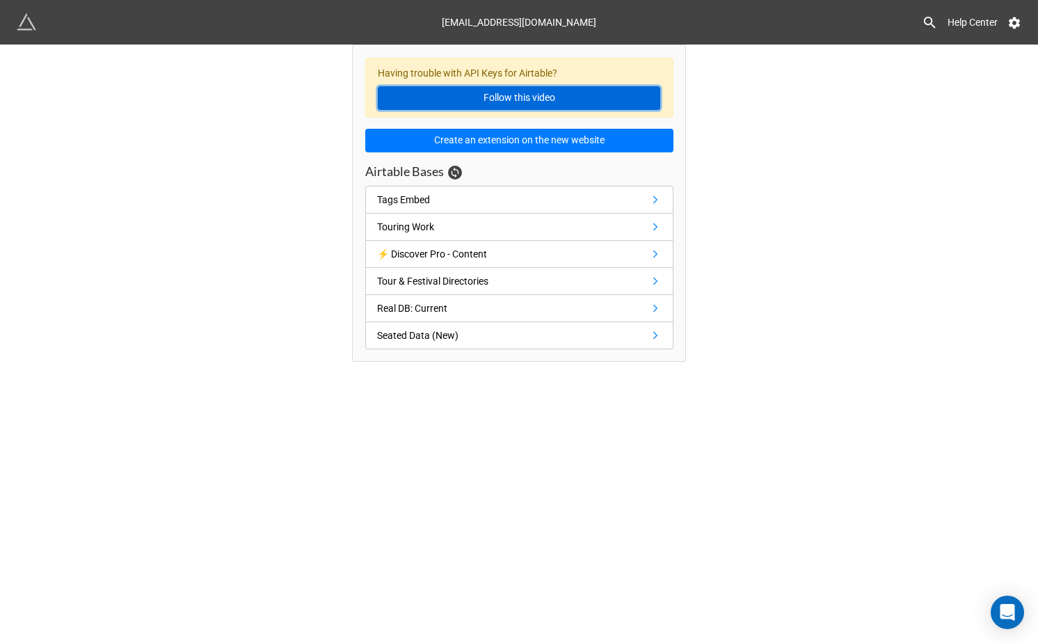
click at [522, 98] on link "Follow this video" at bounding box center [519, 98] width 282 height 24
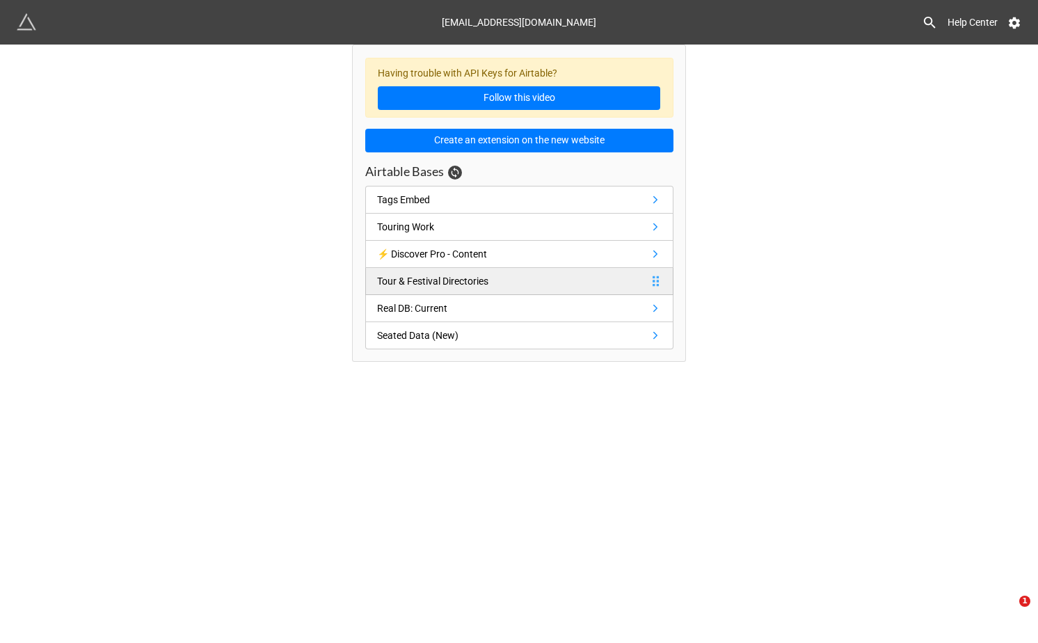
click at [596, 279] on link "Tour & Festival Directories" at bounding box center [519, 281] width 308 height 27
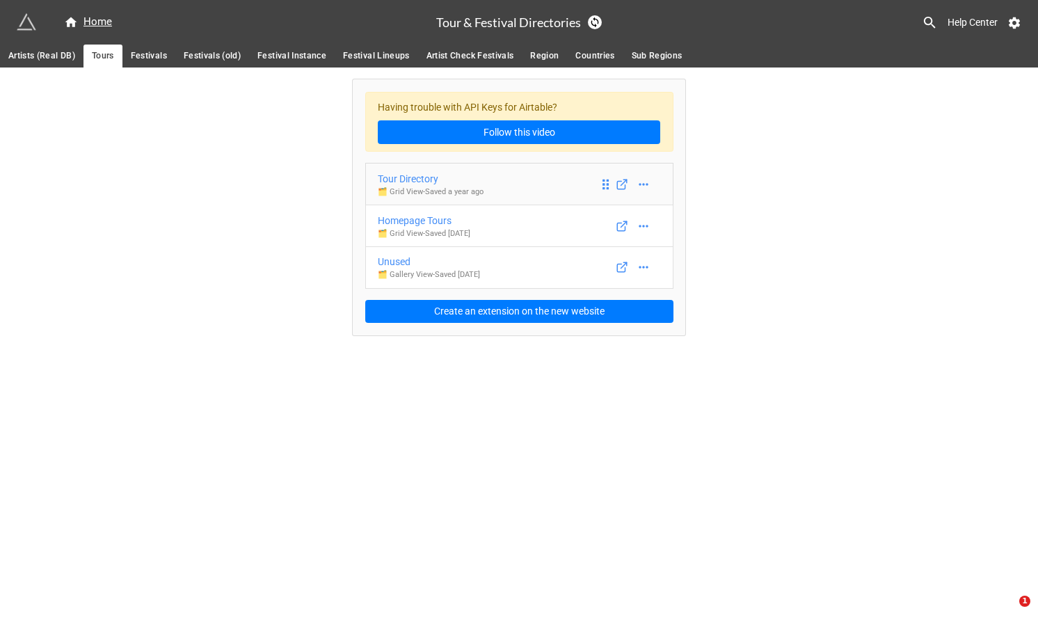
click at [518, 177] on link "Tour Directory 🗂️ Grid View - Saved a year ago" at bounding box center [519, 184] width 308 height 42
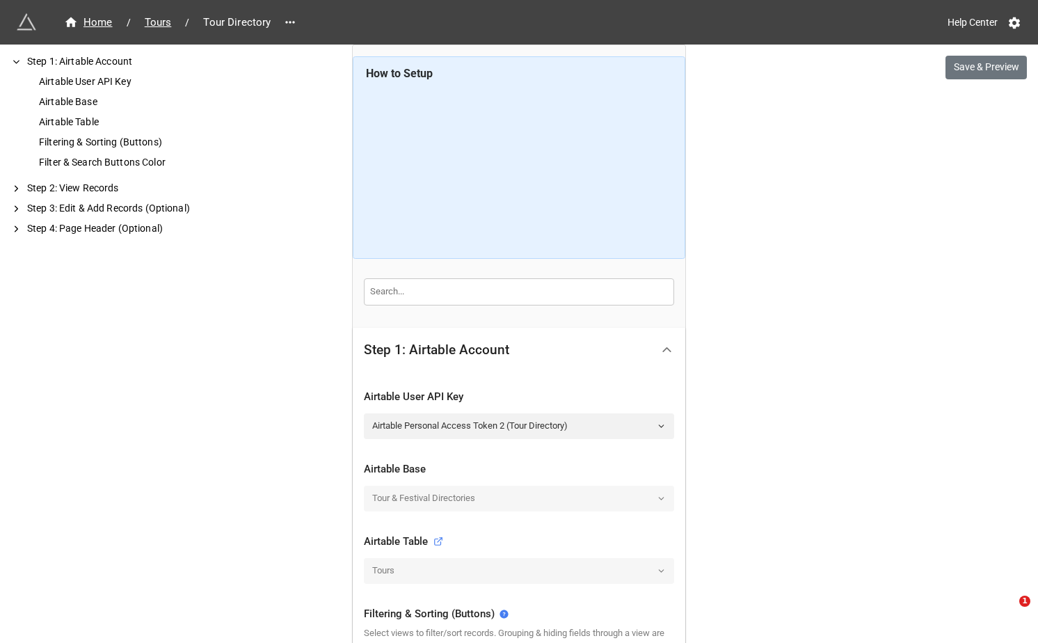
click at [506, 392] on div "Airtable User API Key" at bounding box center [519, 397] width 310 height 17
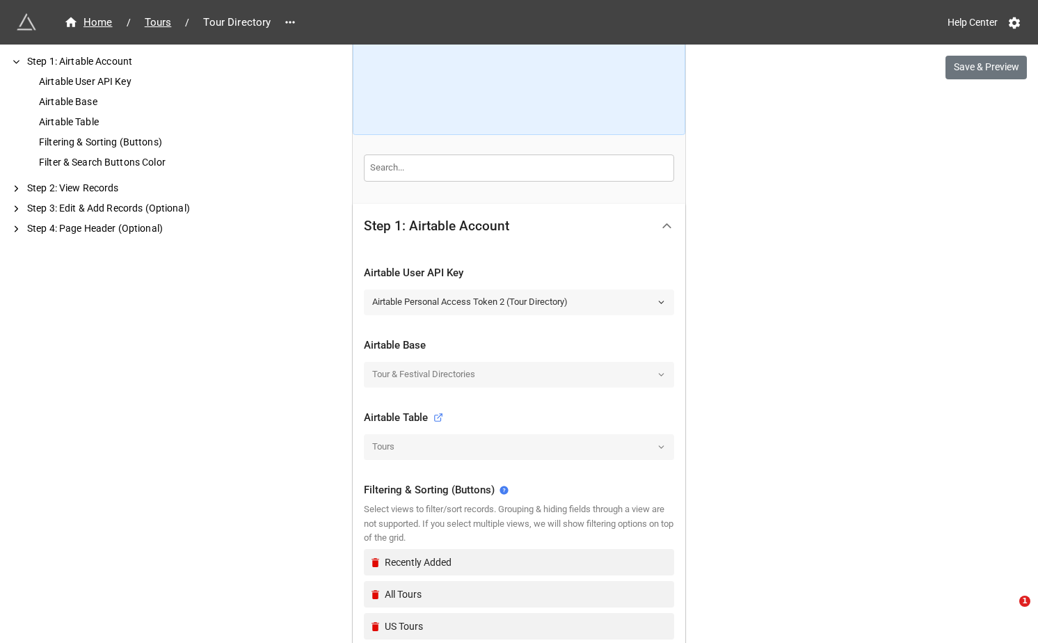
scroll to position [95, 0]
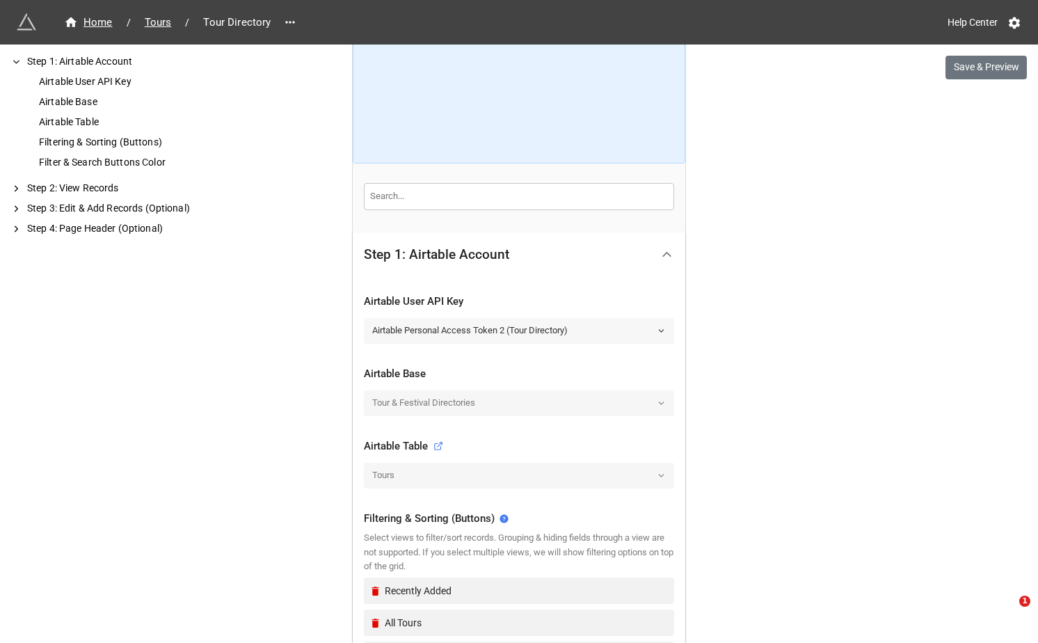
click at [513, 328] on link "Airtable Personal Access Token 2 (Tour Directory)" at bounding box center [519, 330] width 310 height 25
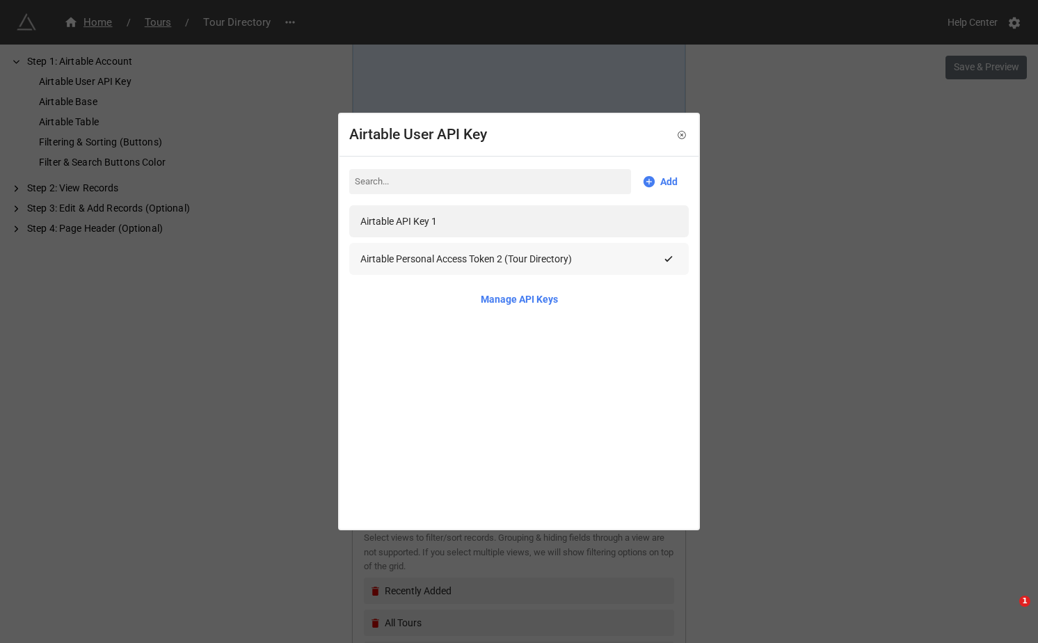
click at [509, 259] on div "Airtable Personal Access Token 2 (Tour Directory)" at bounding box center [465, 258] width 211 height 15
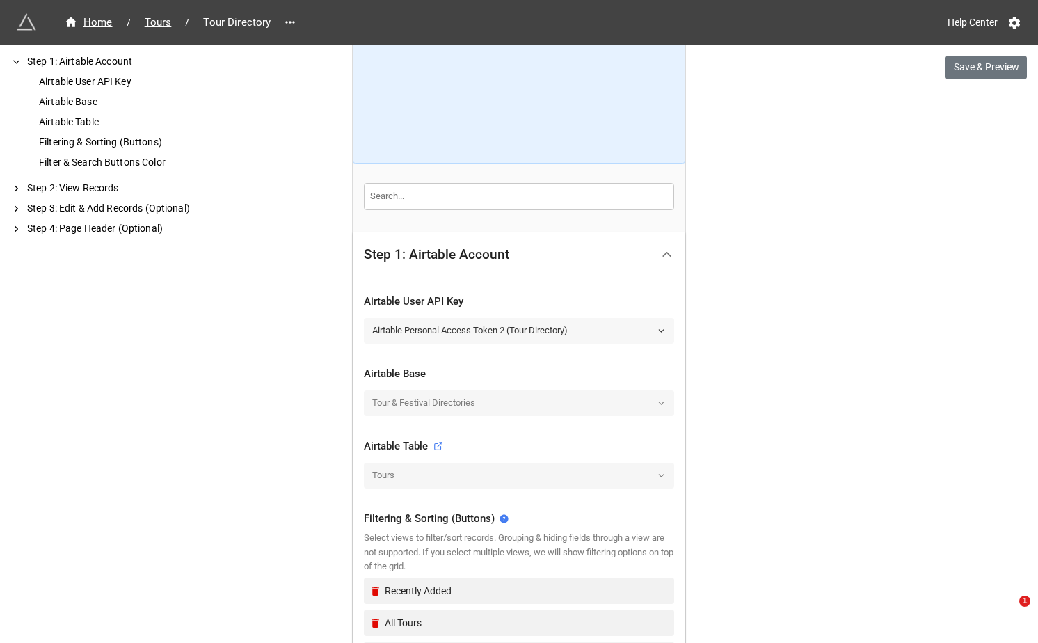
click at [495, 333] on link "Airtable Personal Access Token 2 (Tour Directory)" at bounding box center [519, 330] width 310 height 25
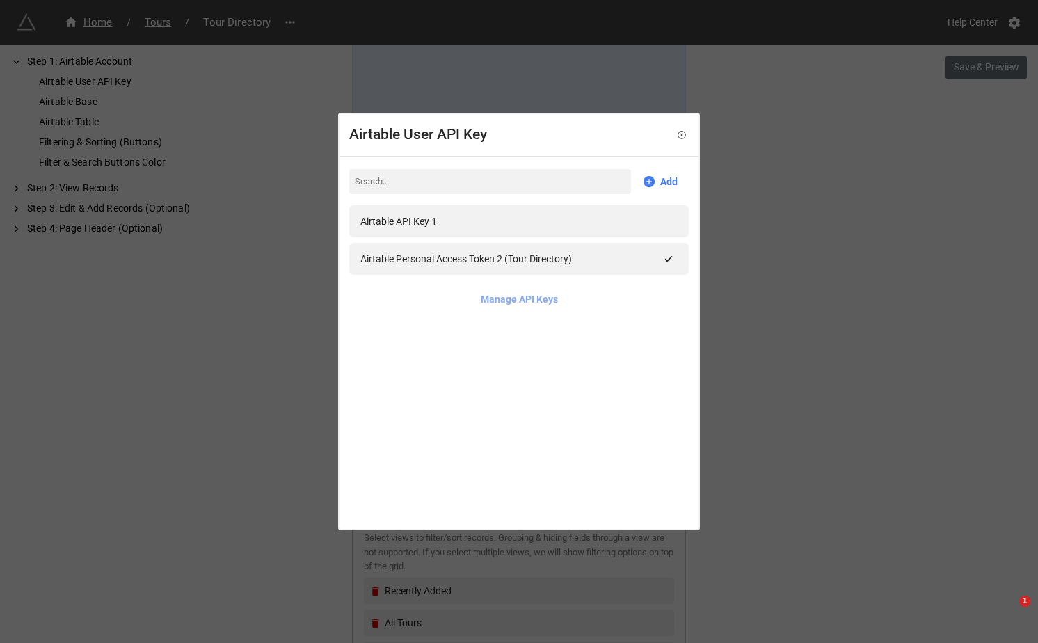
click at [509, 298] on link "Manage API Keys" at bounding box center [519, 298] width 77 height 15
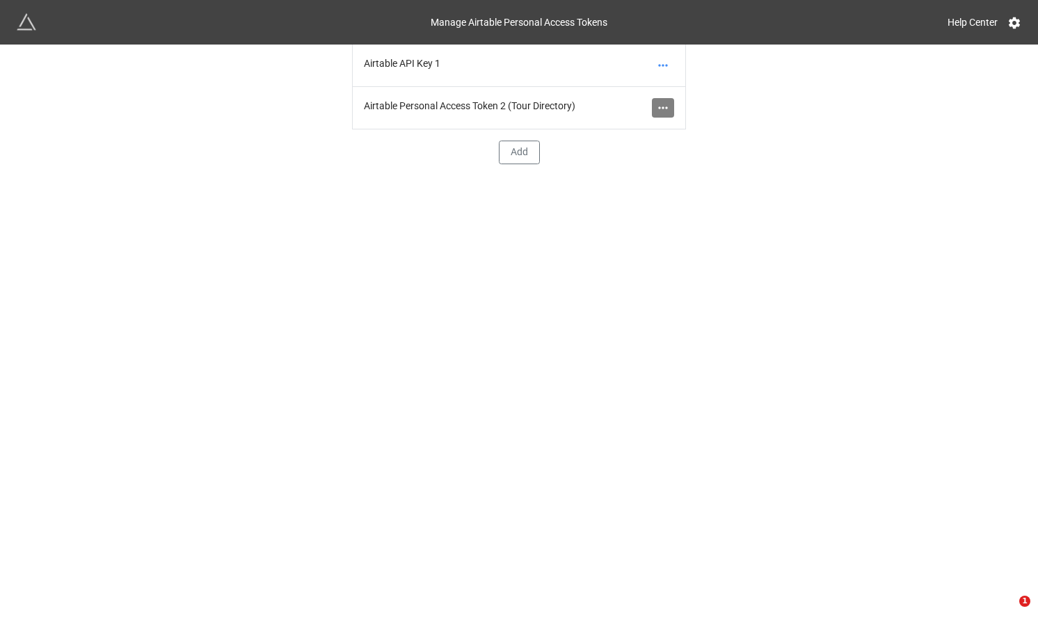
click at [657, 109] on icon at bounding box center [663, 108] width 14 height 14
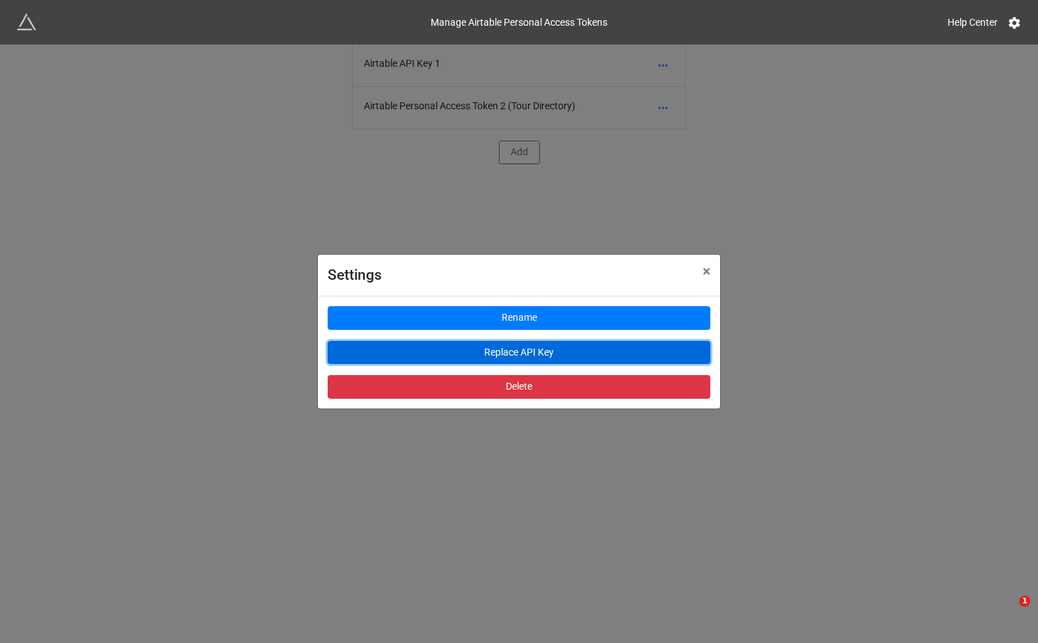
click at [502, 349] on button "Replace API Key" at bounding box center [519, 353] width 383 height 24
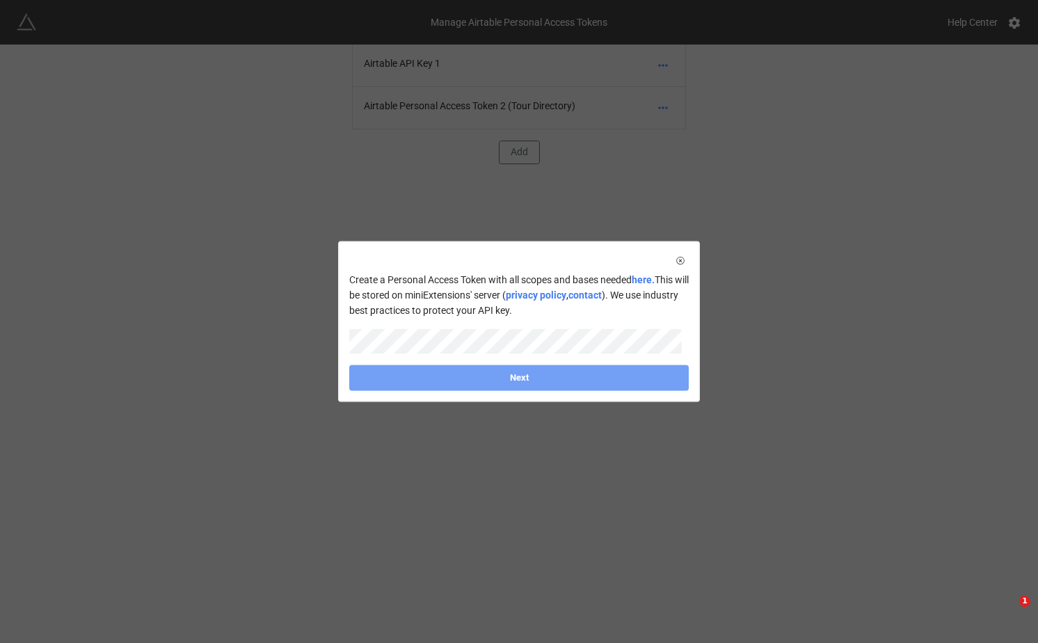
click at [518, 381] on link "Next" at bounding box center [518, 377] width 339 height 25
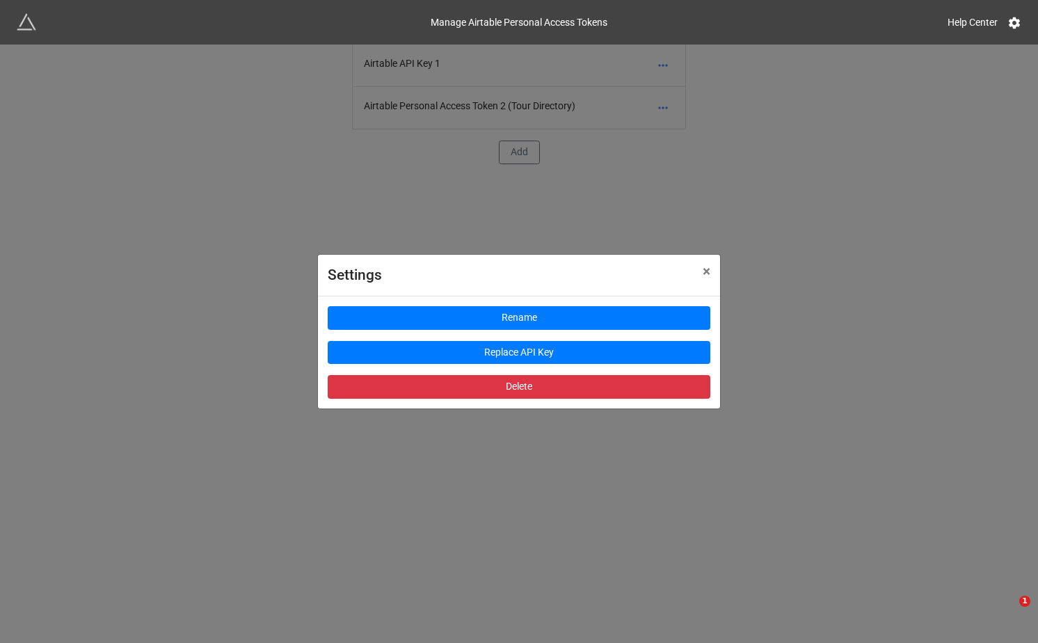
click at [520, 294] on div "Settings × Close" at bounding box center [519, 276] width 402 height 42
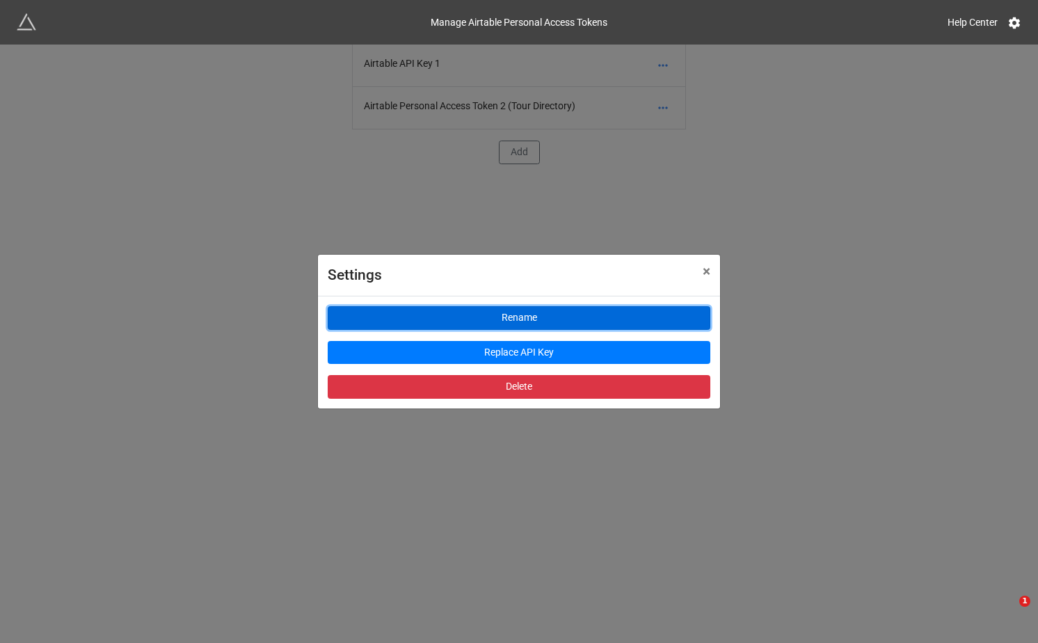
click at [518, 314] on button "Rename" at bounding box center [519, 318] width 383 height 24
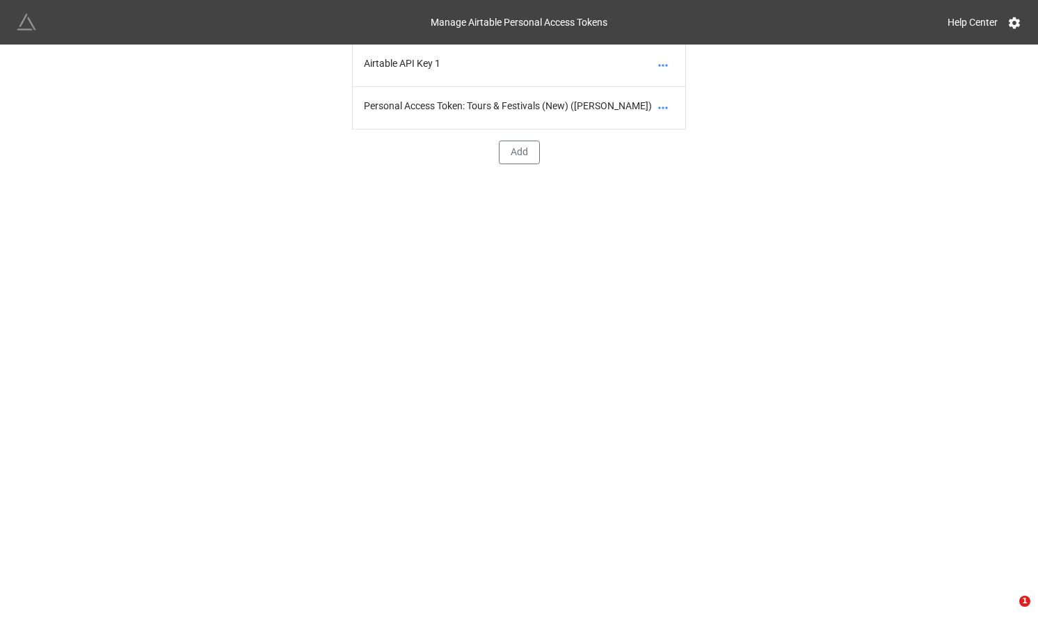
click at [23, 29] on img at bounding box center [26, 22] width 19 height 19
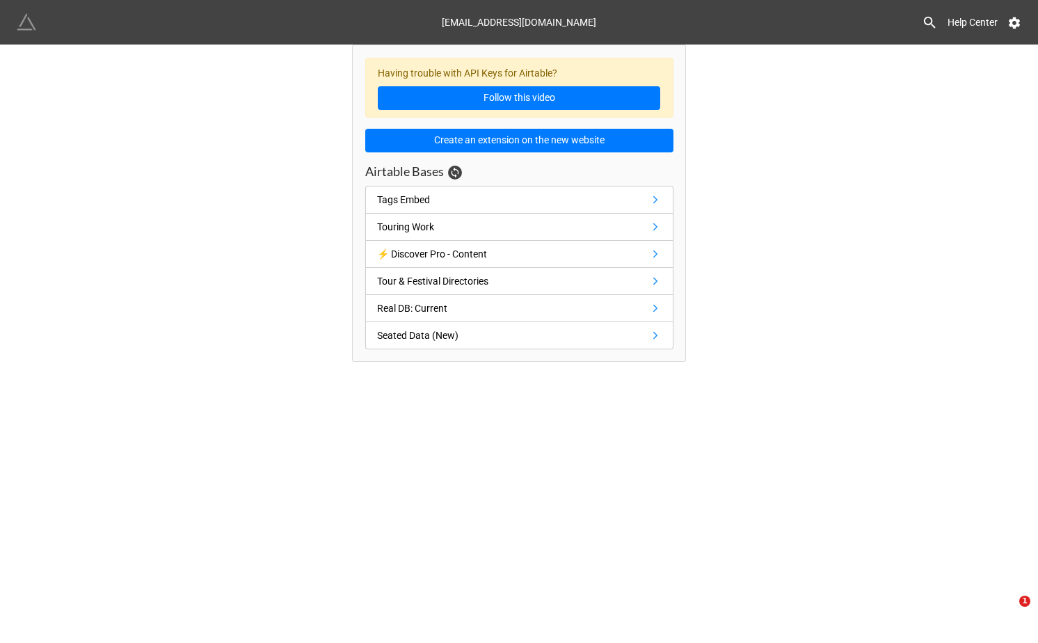
click at [33, 31] on img at bounding box center [26, 22] width 19 height 19
click at [488, 277] on div "Tour & Festival Directories" at bounding box center [432, 280] width 111 height 15
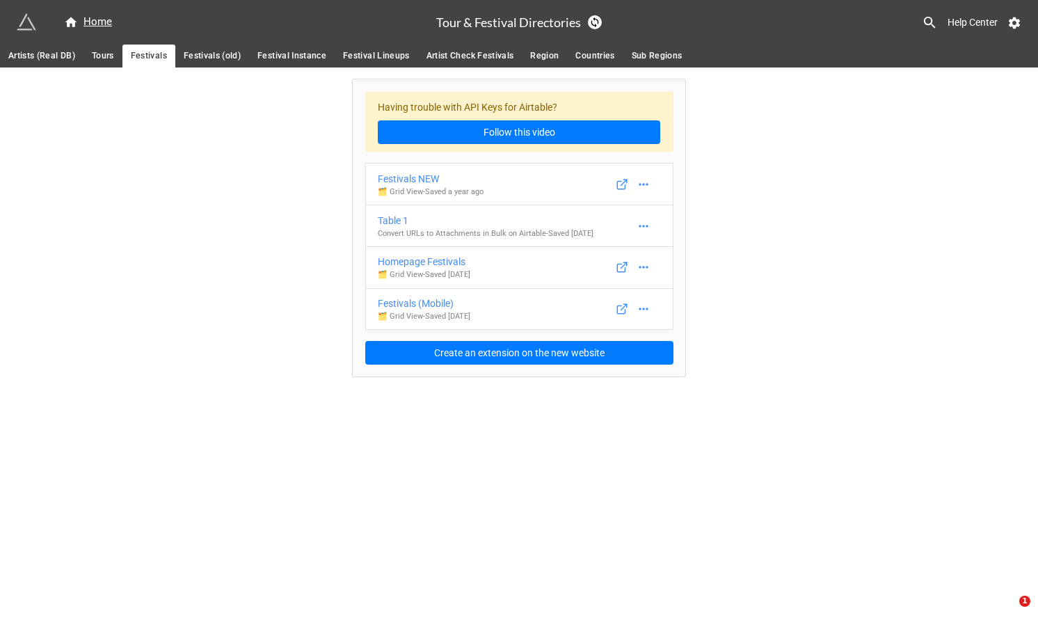
click at [485, 95] on div "Having trouble with API Keys for Airtable? Follow this video" at bounding box center [519, 122] width 308 height 61
click at [482, 96] on div "Having trouble with API Keys for Airtable? Follow this video" at bounding box center [519, 122] width 308 height 61
click at [148, 139] on div "Having trouble with API Keys for Airtable? Follow this video Festivals NEW 🗂️ G…" at bounding box center [519, 222] width 1038 height 310
click at [172, 190] on div "Having trouble with API Keys for Airtable? Follow this video Festivals NEW 🗂️ G…" at bounding box center [519, 222] width 1038 height 310
click at [593, 25] on icon at bounding box center [594, 22] width 11 height 11
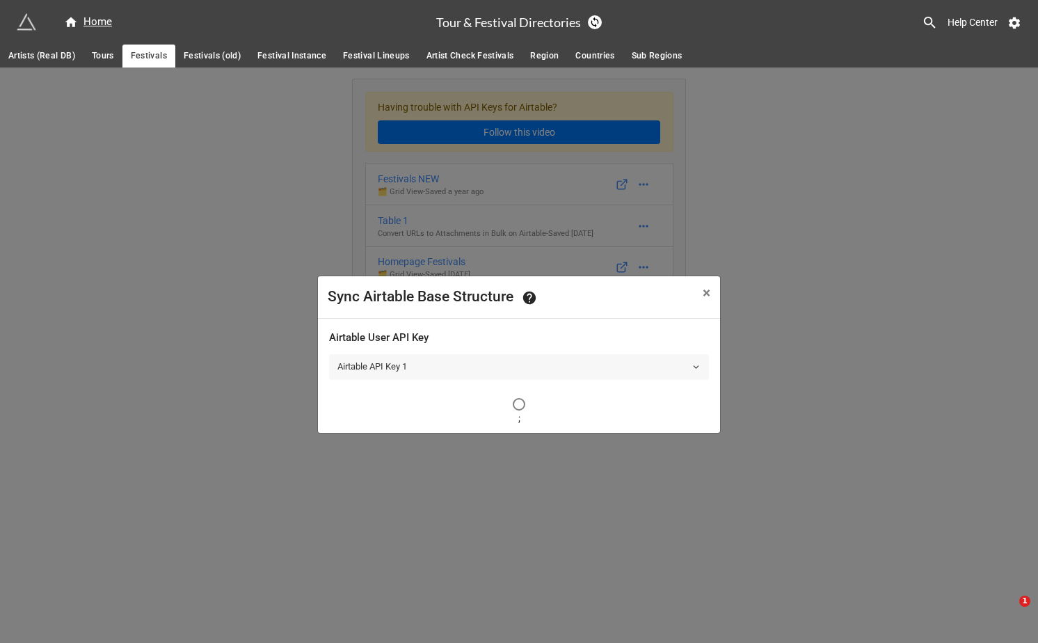
click at [511, 369] on link "Airtable API Key 1" at bounding box center [519, 366] width 380 height 25
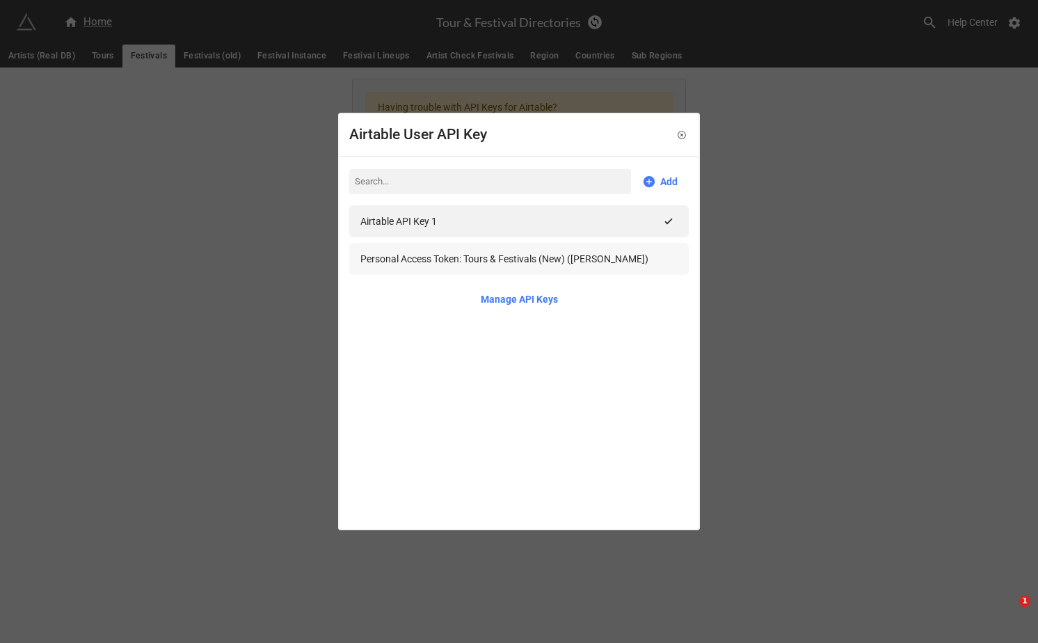
click at [504, 261] on div "Personal Access Token: Tours & Festivals (New) (George)" at bounding box center [504, 258] width 288 height 15
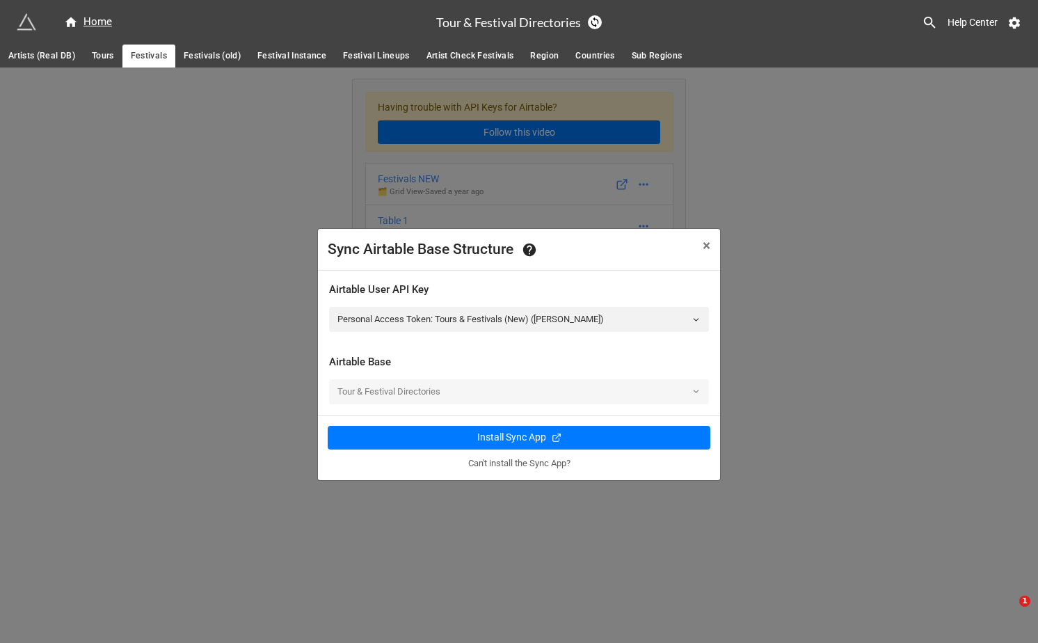
click at [521, 347] on div "Airtable Base" at bounding box center [519, 358] width 380 height 31
click at [530, 252] on icon at bounding box center [529, 249] width 15 height 15
click at [698, 243] on button "× Close" at bounding box center [706, 246] width 27 height 34
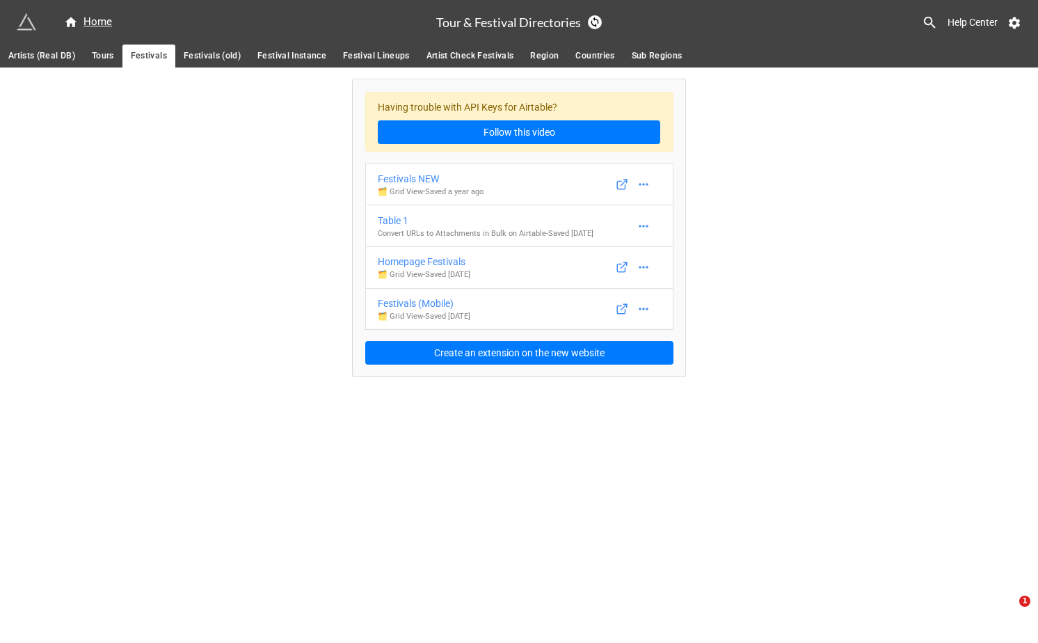
click at [758, 225] on div "Having trouble with API Keys for Airtable? Follow this video Festivals NEW 🗂️ G…" at bounding box center [519, 222] width 1038 height 310
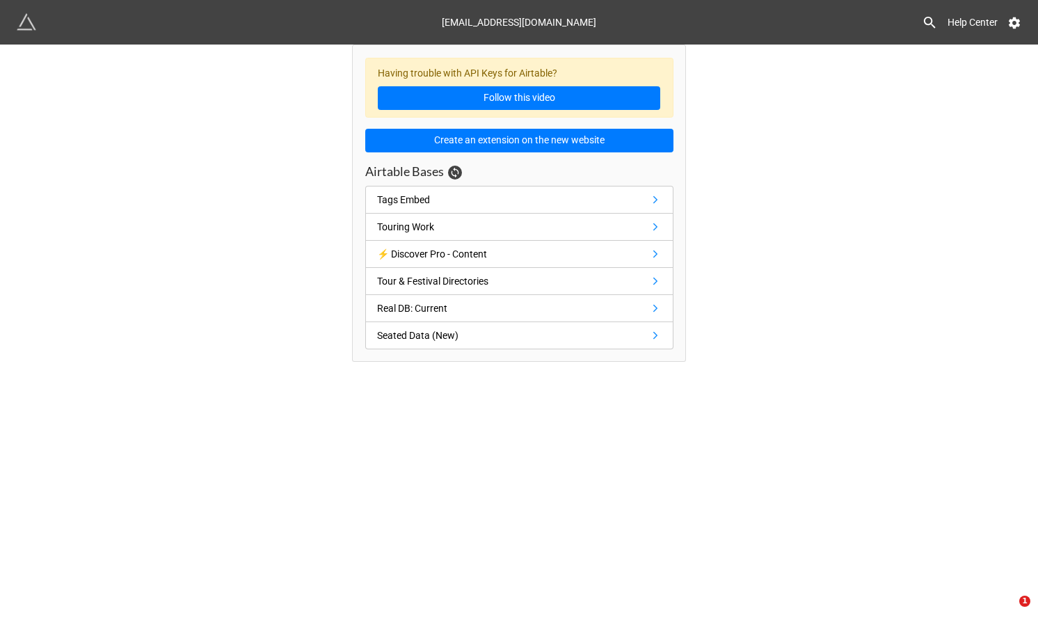
click at [330, 179] on div "Having trouble with API Keys for Airtable? Follow this video Create an extensio…" at bounding box center [519, 203] width 1038 height 317
click at [329, 193] on div "Having trouble with API Keys for Airtable? Follow this video Create an extensio…" at bounding box center [519, 203] width 1038 height 317
click at [329, 202] on div "Having trouble with API Keys for Airtable? Follow this video Create an extensio…" at bounding box center [519, 203] width 1038 height 317
click at [329, 221] on div "Having trouble with API Keys for Airtable? Follow this video Create an extensio…" at bounding box center [519, 203] width 1038 height 317
click at [329, 231] on div "Having trouble with API Keys for Airtable? Follow this video Create an extensio…" at bounding box center [519, 203] width 1038 height 317
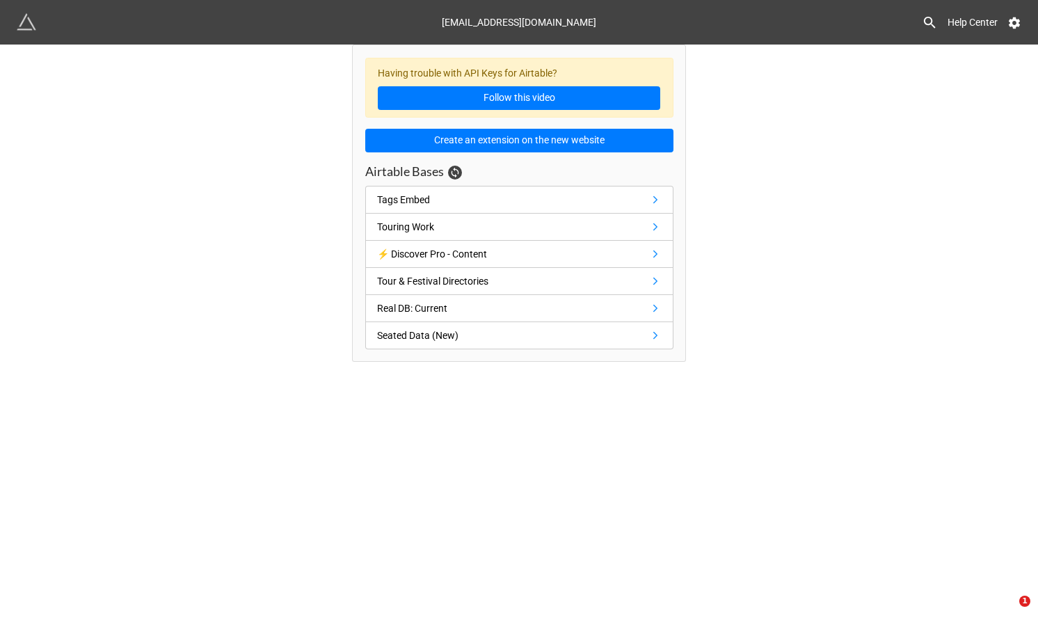
click at [532, 121] on div "Having trouble with API Keys for Airtable? Follow this video Create an extensio…" at bounding box center [519, 203] width 308 height 291
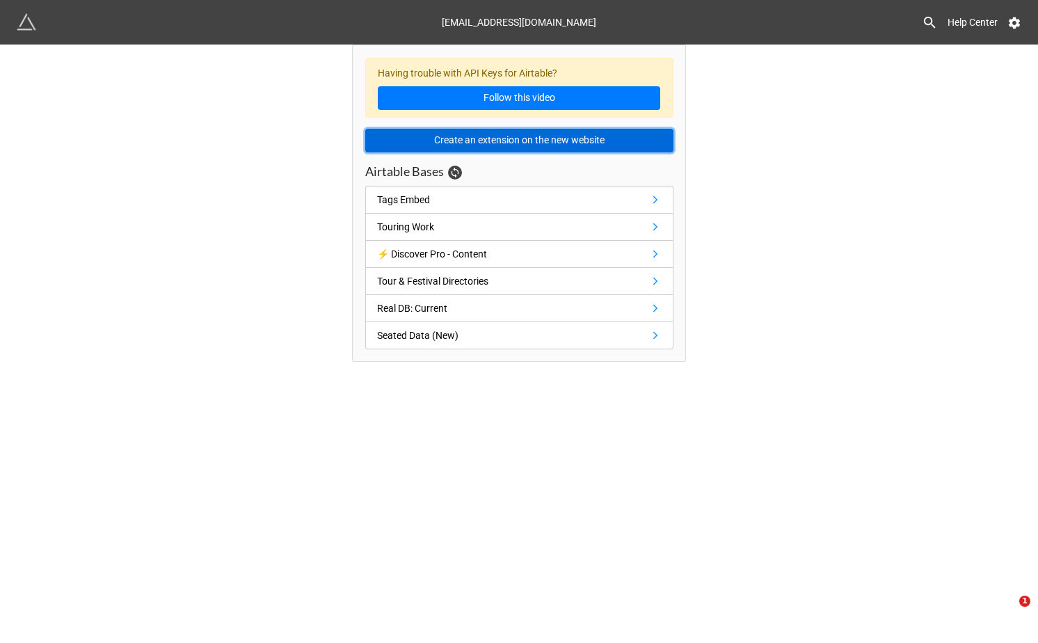
click at [522, 139] on button "Create an extension on the new website" at bounding box center [519, 141] width 308 height 24
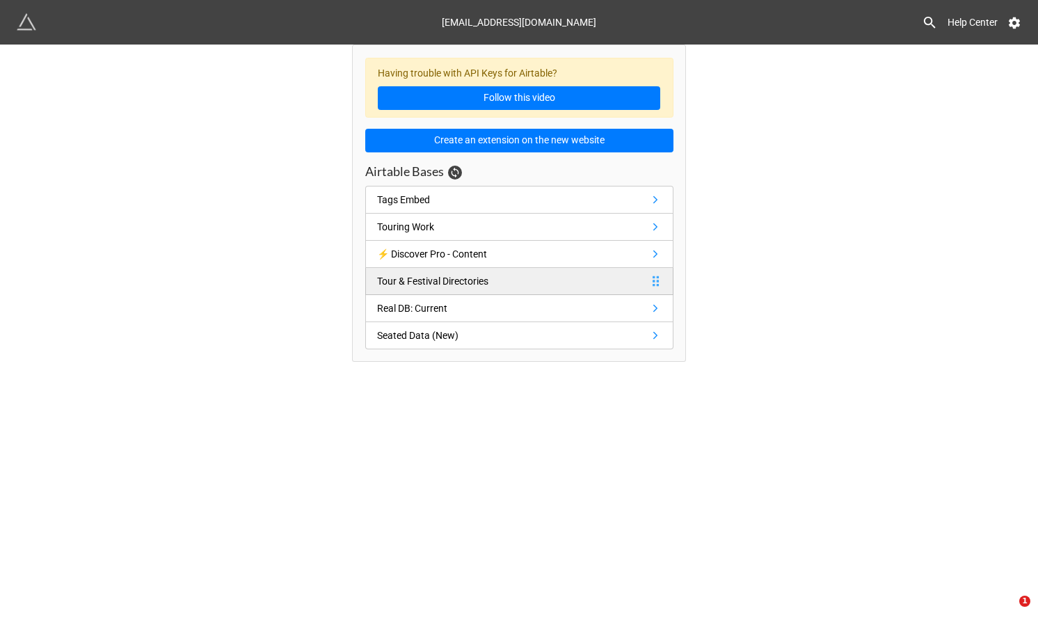
click at [488, 277] on div "Tour & Festival Directories" at bounding box center [432, 280] width 111 height 15
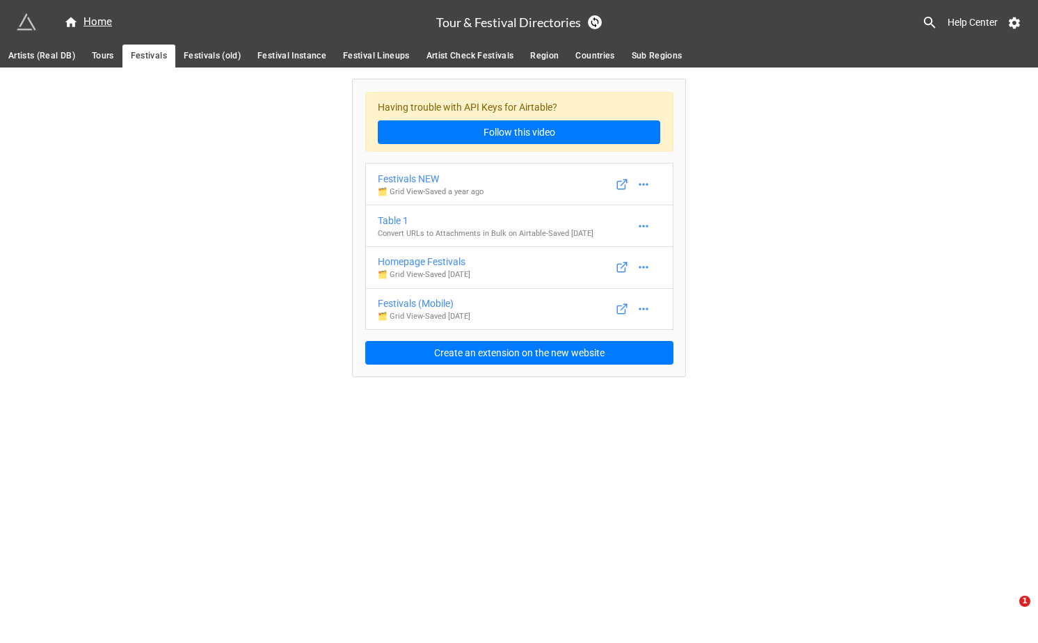
click at [527, 148] on div "Having trouble with API Keys for Airtable? Follow this video" at bounding box center [519, 122] width 308 height 61
click at [527, 151] on div "Having trouble with API Keys for Airtable? Follow this video" at bounding box center [519, 122] width 308 height 61
click at [527, 154] on div "Having trouble with API Keys for Airtable? Follow this video Festivals NEW 🗂️ G…" at bounding box center [519, 227] width 333 height 297
click at [643, 184] on icon at bounding box center [643, 184] width 9 height 2
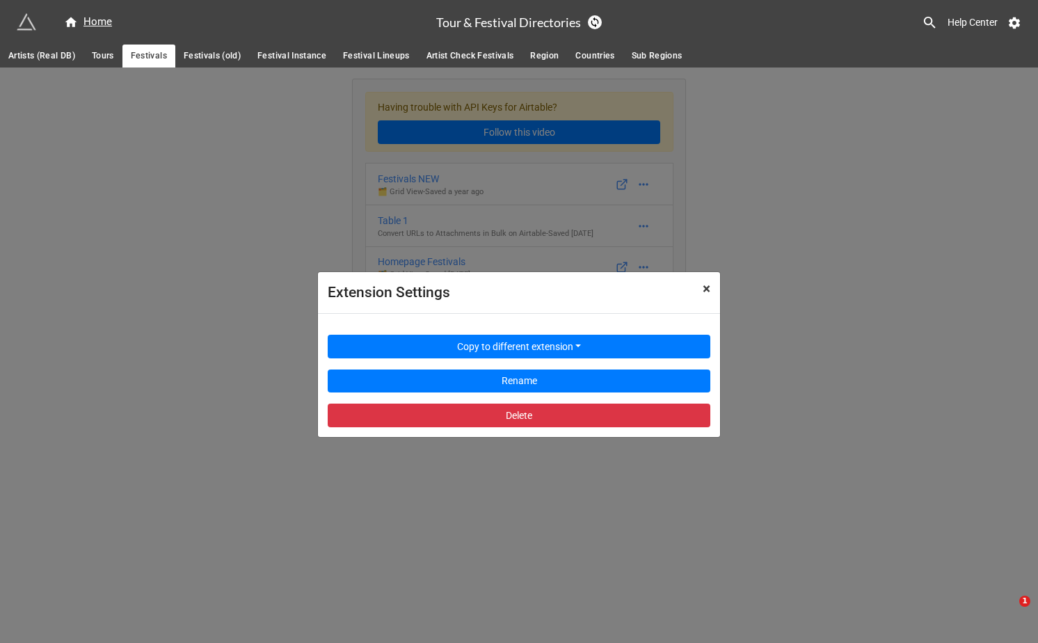
click at [711, 287] on button "× Close" at bounding box center [706, 289] width 27 height 34
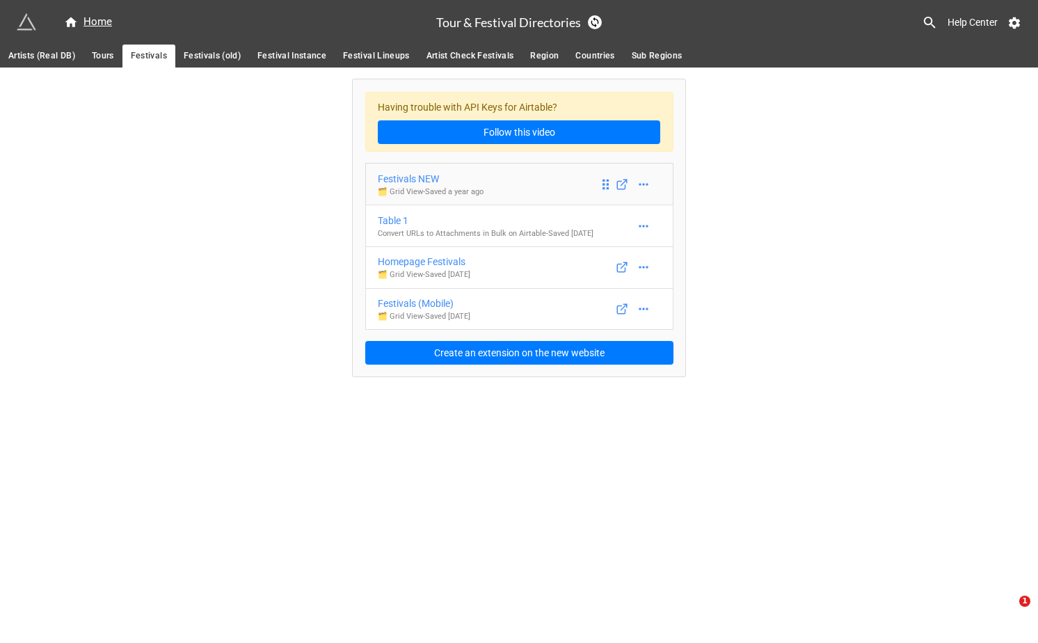
click at [429, 177] on div "Festivals NEW" at bounding box center [431, 178] width 106 height 15
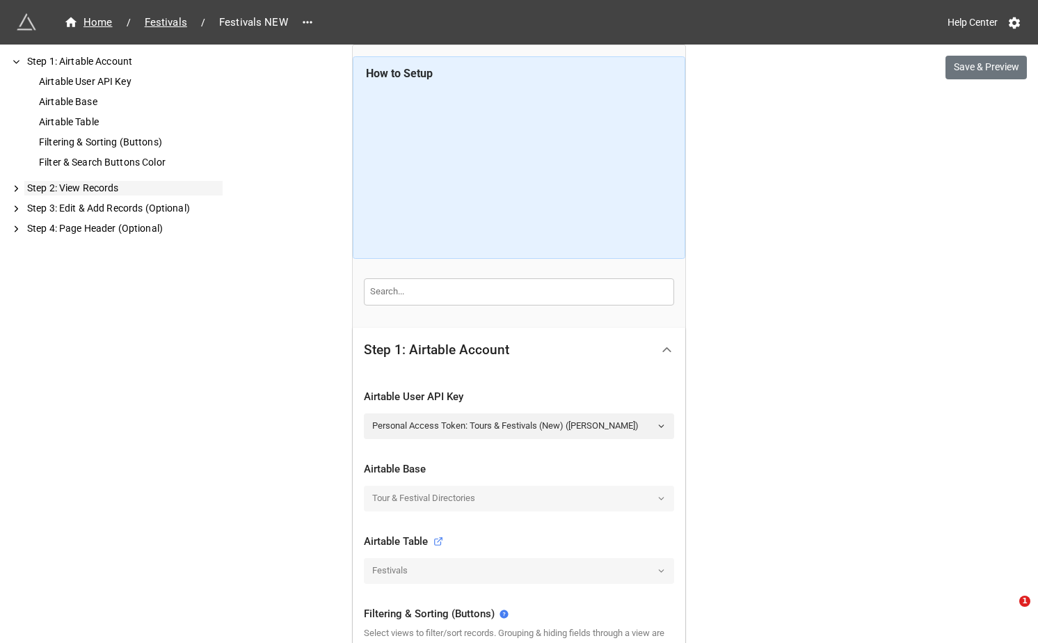
click at [79, 190] on div "Step 2: View Records" at bounding box center [123, 188] width 198 height 15
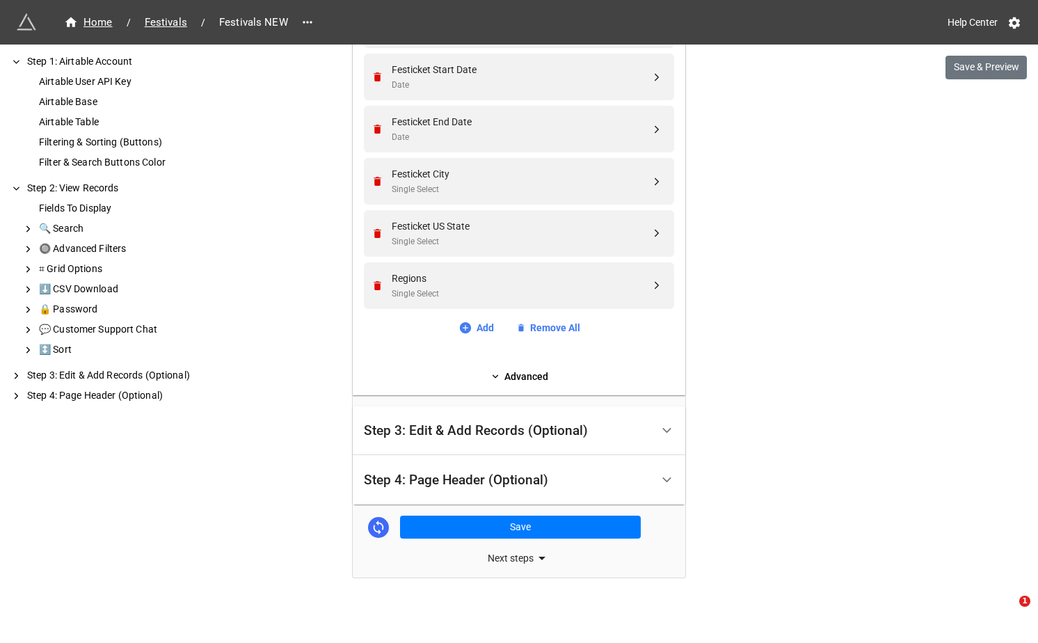
scroll to position [829, 0]
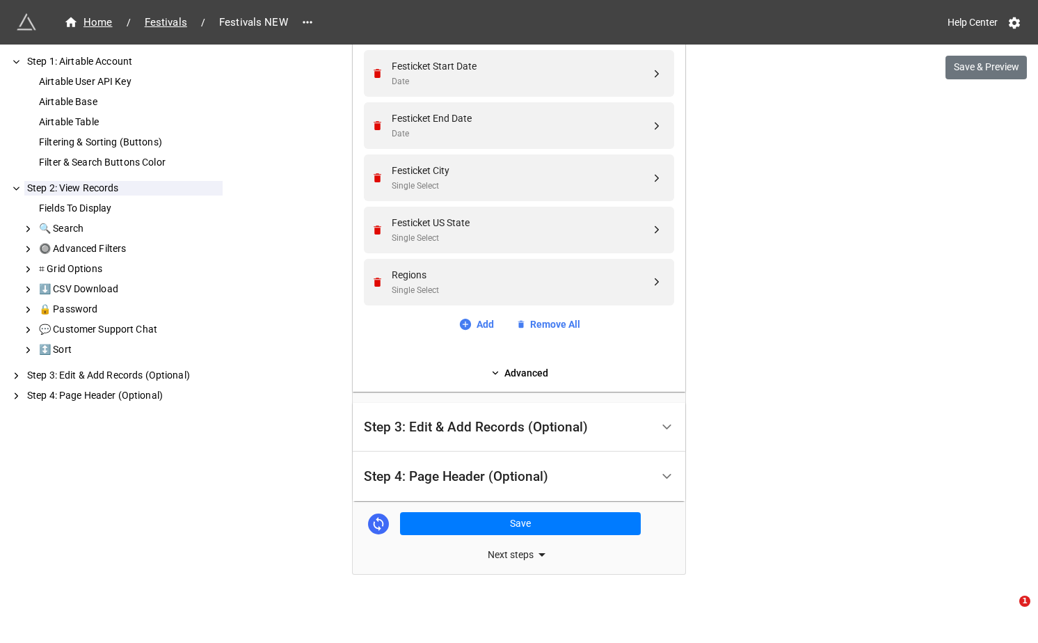
click at [522, 378] on link "Advanced" at bounding box center [519, 372] width 310 height 15
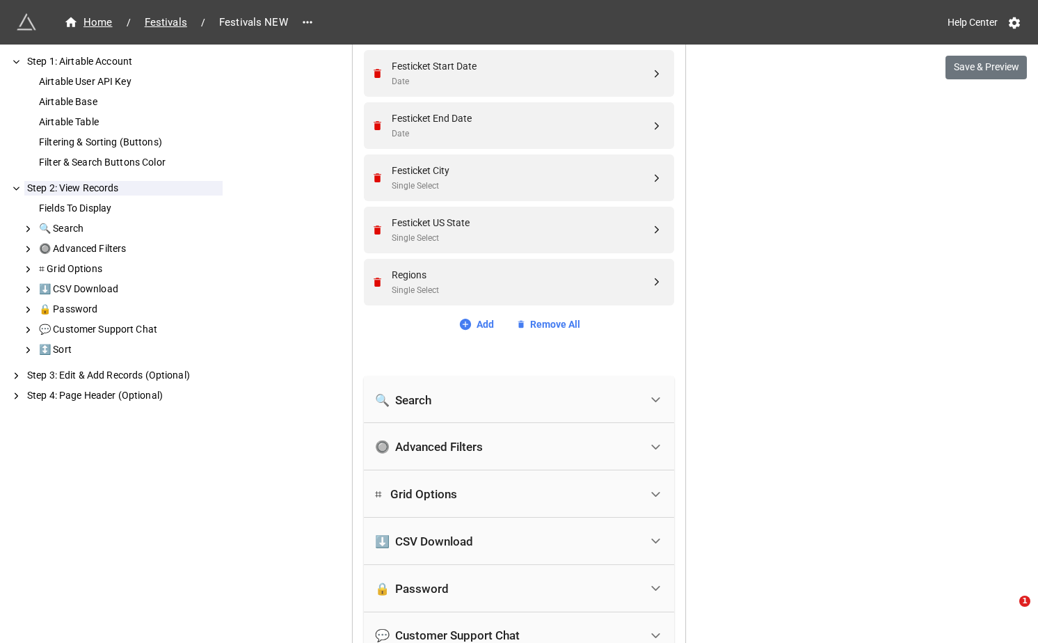
scroll to position [1155, 0]
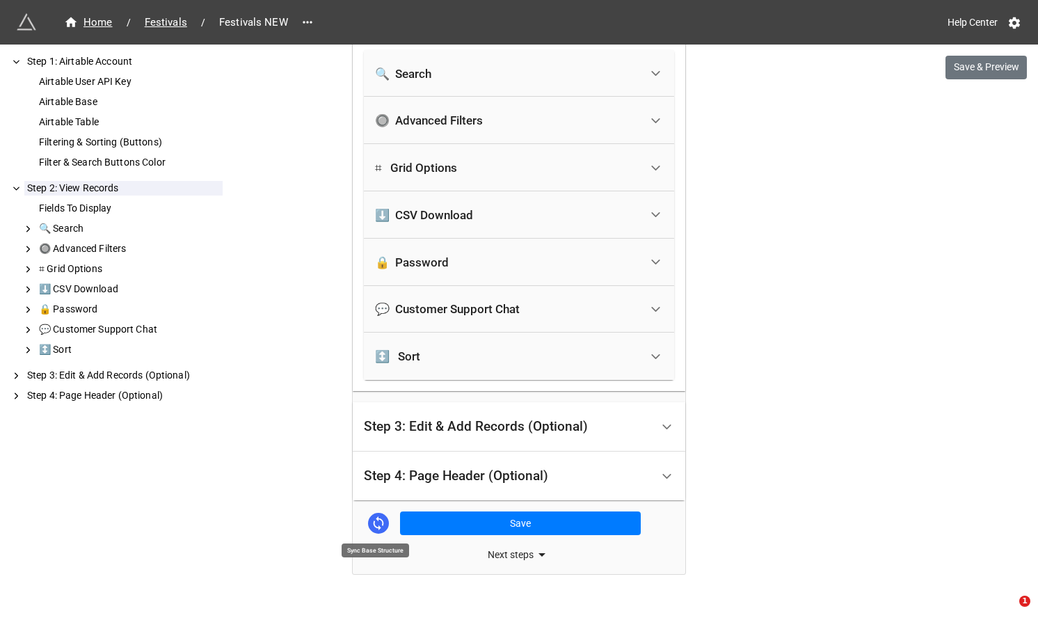
click at [376, 516] on icon at bounding box center [378, 523] width 15 height 15
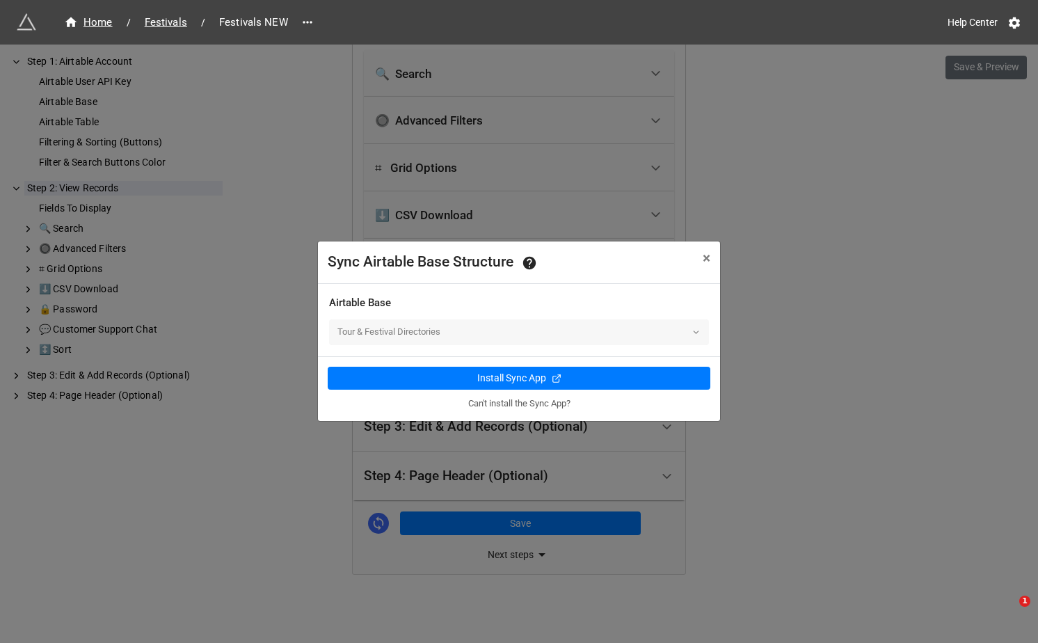
click at [522, 359] on div "Install Sync App Can't install the Sync App?" at bounding box center [519, 388] width 402 height 65
click at [519, 365] on div "Install Sync App Can't install the Sync App?" at bounding box center [519, 388] width 402 height 65
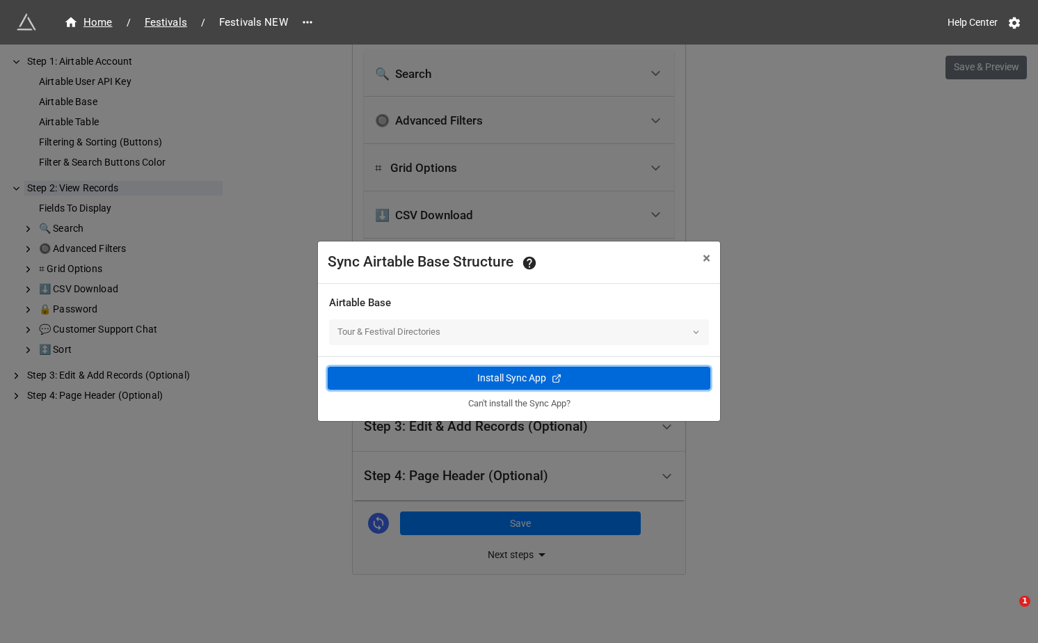
click at [519, 372] on div "Install Sync App" at bounding box center [511, 378] width 69 height 15
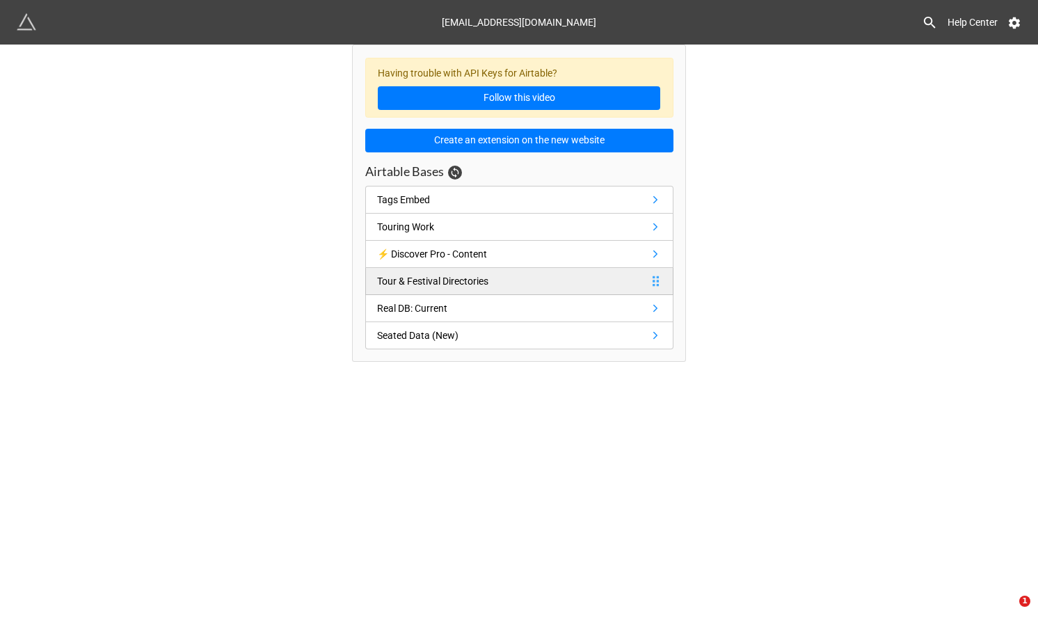
click at [534, 282] on link "Tour & Festival Directories" at bounding box center [519, 281] width 308 height 27
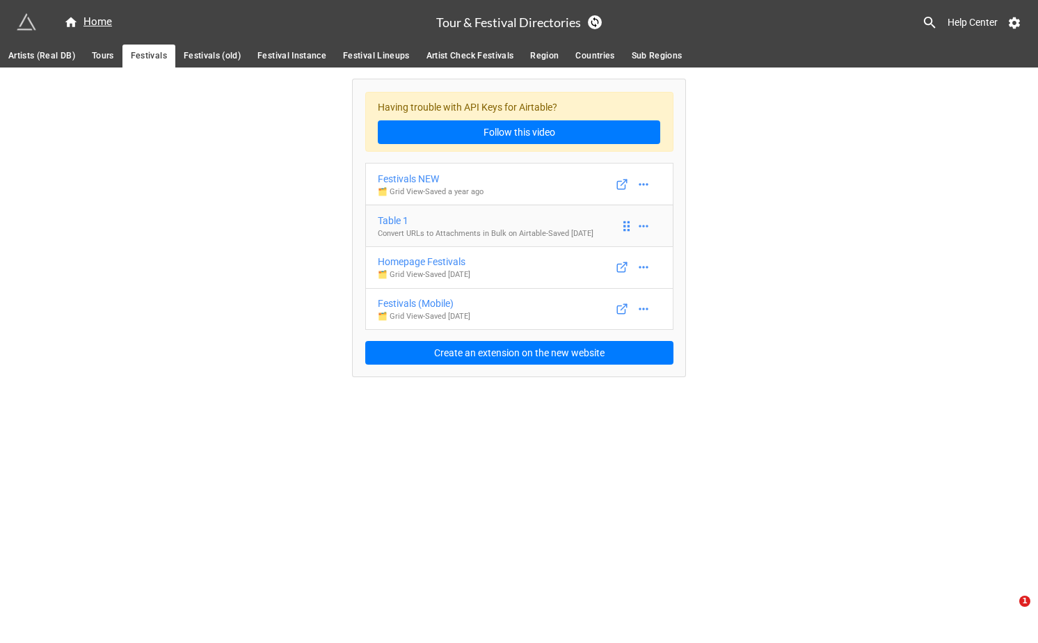
click at [505, 230] on p "Convert URLs to Attachments in Bulk on Airtable - Saved [DATE]" at bounding box center [486, 233] width 216 height 11
click at [502, 280] on link "Homepage Festivals 🗂️ Grid View - Saved [DATE]" at bounding box center [519, 267] width 308 height 42
click at [495, 187] on link "Festivals NEW 🗂️ Grid View - Saved a year ago" at bounding box center [519, 184] width 308 height 42
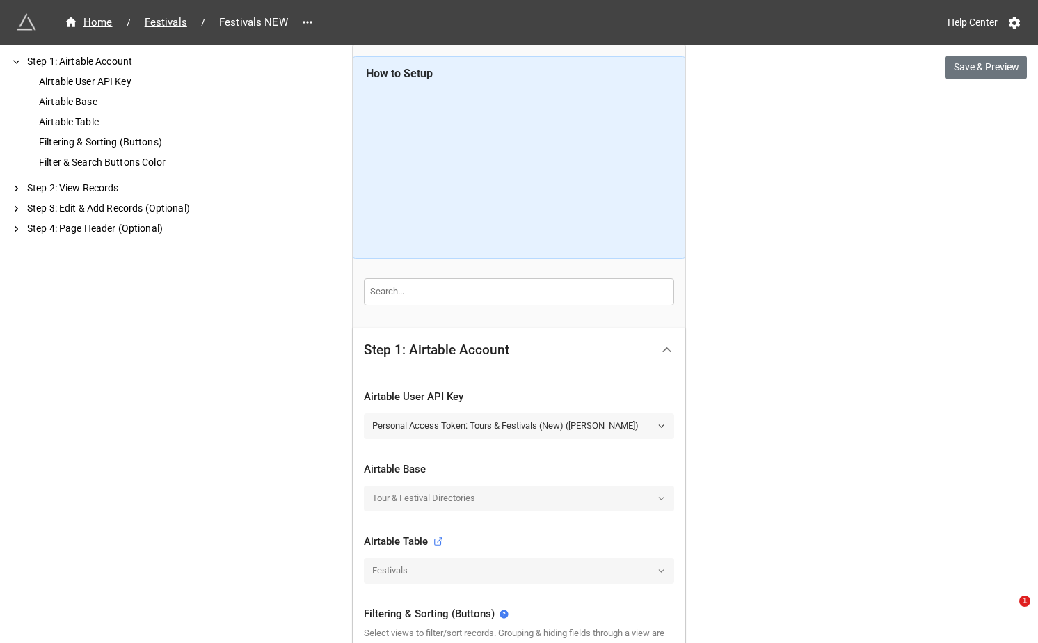
click at [506, 419] on link "Personal Access Token: Tours & Festivals (New) ([PERSON_NAME])" at bounding box center [519, 425] width 310 height 25
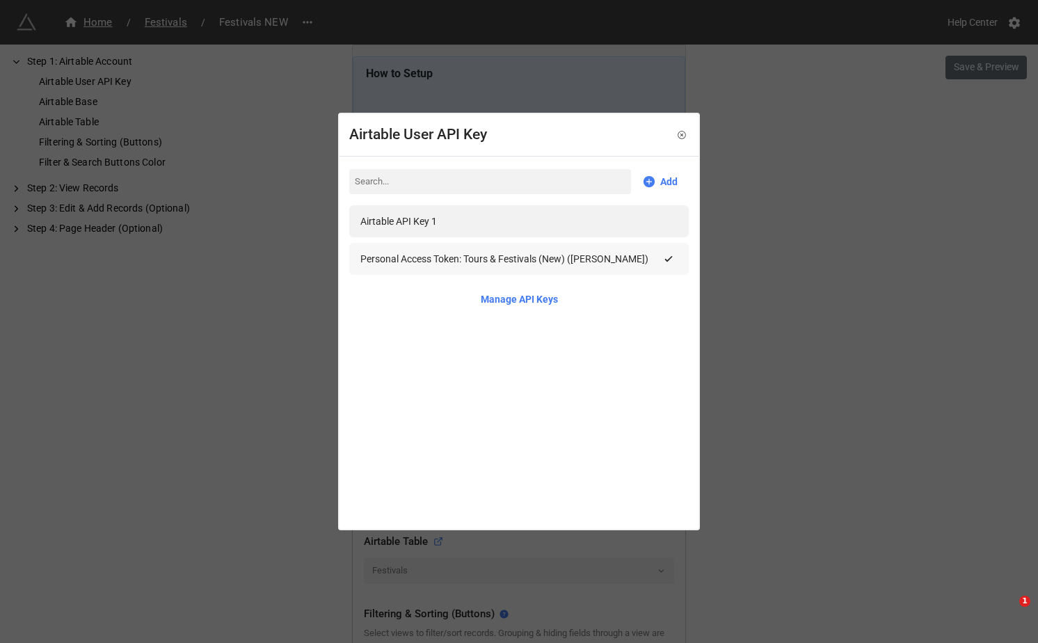
click at [488, 262] on div "Personal Access Token: Tours & Festivals (New) ([PERSON_NAME])" at bounding box center [504, 258] width 288 height 15
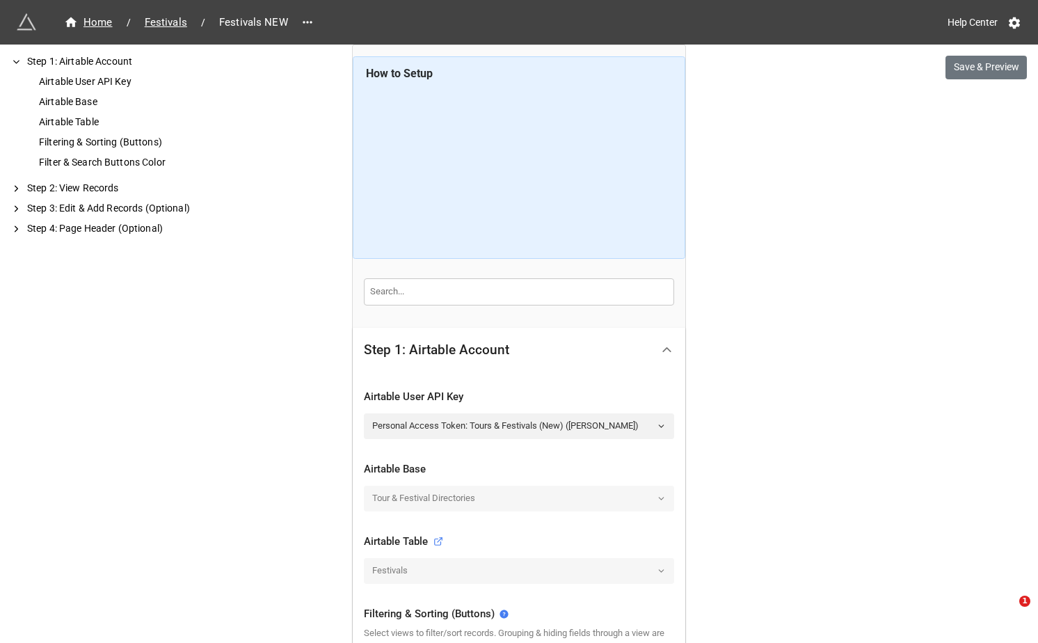
click at [693, 333] on div "Home / Festivals / Festivals NEW Help Center Save & Preview How to Setup Step 1…" at bounding box center [519, 652] width 1038 height 1304
click at [693, 342] on div "Home / Festivals / Festivals NEW Help Center Save & Preview How to Setup Step 1…" at bounding box center [519, 652] width 1038 height 1304
click at [961, 63] on button "Save & Preview" at bounding box center [985, 68] width 81 height 24
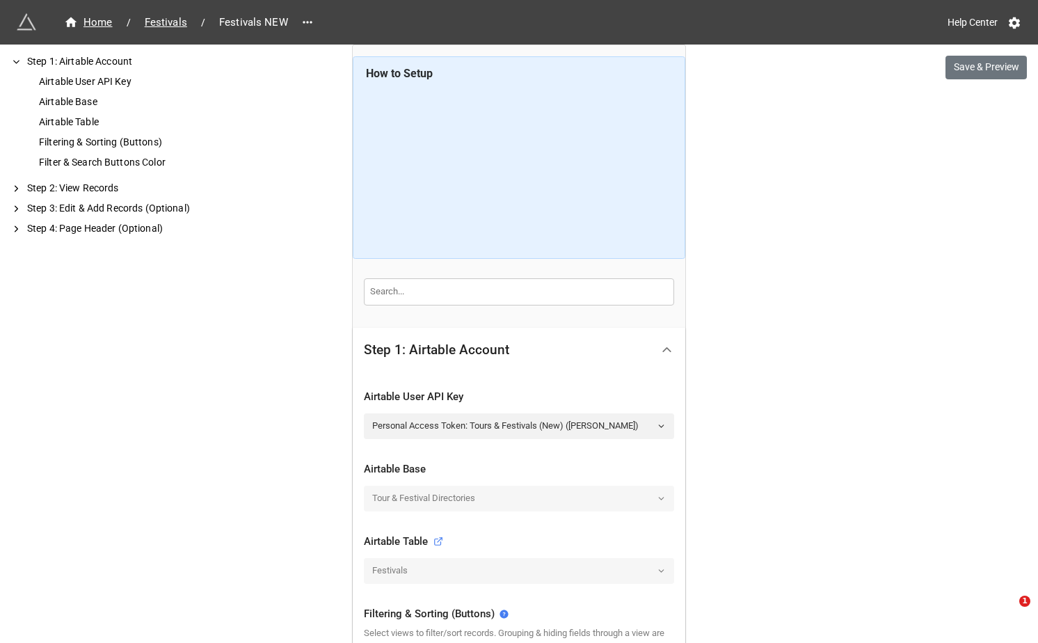
click at [165, 8] on div "Home / Festivals / Festivals NEW Help Center" at bounding box center [519, 22] width 1038 height 45
click at [165, 22] on span "Festivals" at bounding box center [165, 23] width 59 height 16
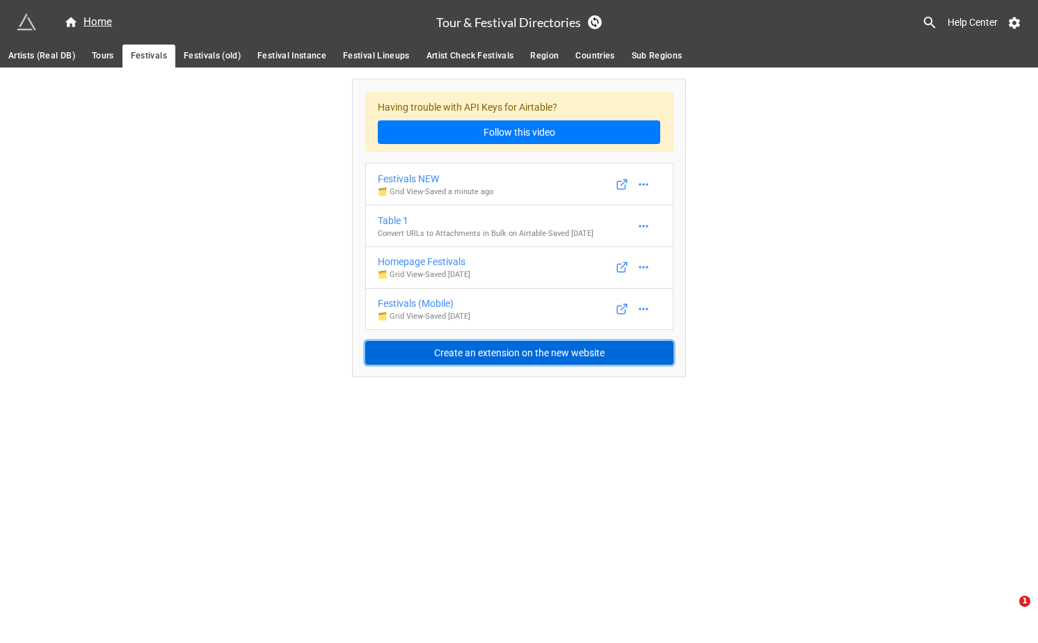
click at [511, 350] on button "Create an extension on the new website" at bounding box center [519, 353] width 308 height 24
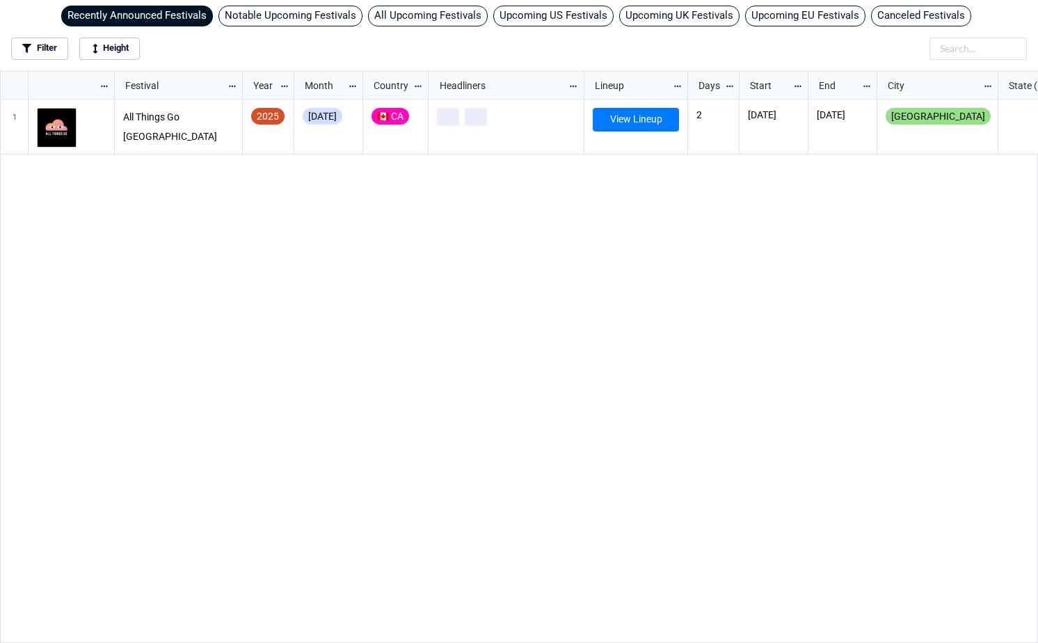
scroll to position [564, 1030]
click at [328, 300] on div "All Things Go [GEOGRAPHIC_DATA] [DATE] 🇨🇦 CA [PERSON_NAME] [PERSON_NAME] View L…" at bounding box center [577, 371] width 924 height 544
click at [291, 1] on div "Recently Announced Festivals Notable Upcoming Festivals All Upcoming Festivals …" at bounding box center [519, 35] width 1038 height 71
click at [291, 10] on div "Notable Upcoming Festivals" at bounding box center [290, 16] width 144 height 21
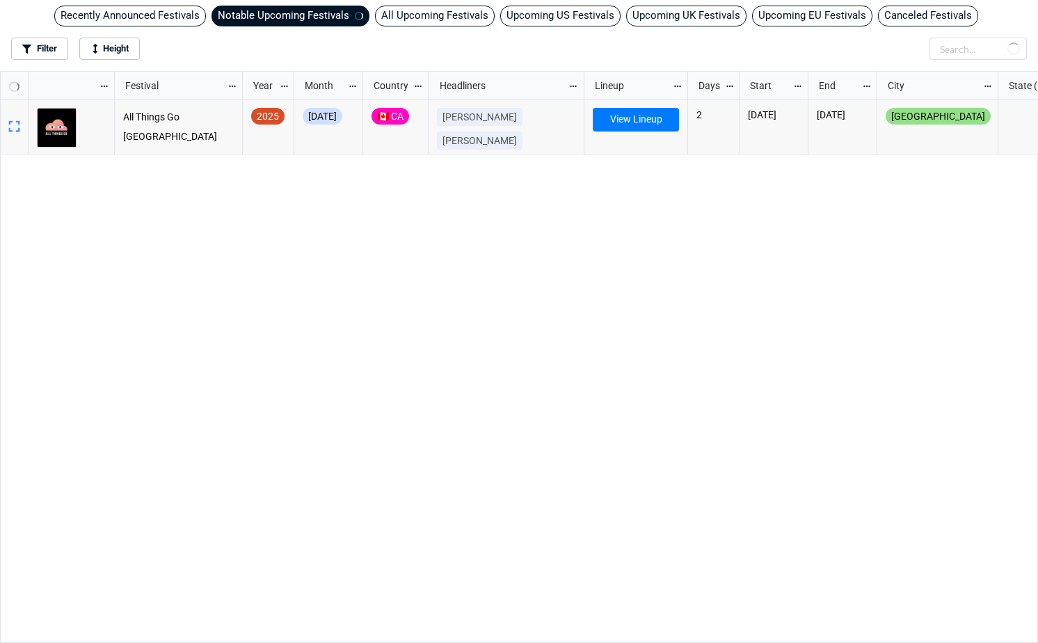
scroll to position [7, 8]
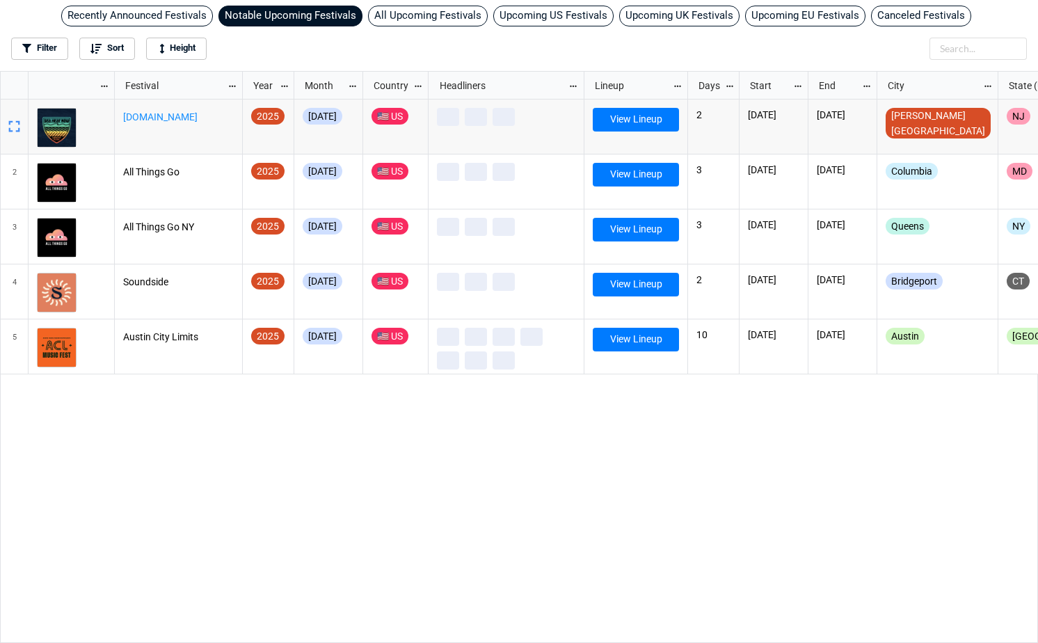
click at [421, 16] on div "All Upcoming Festivals" at bounding box center [428, 16] width 120 height 21
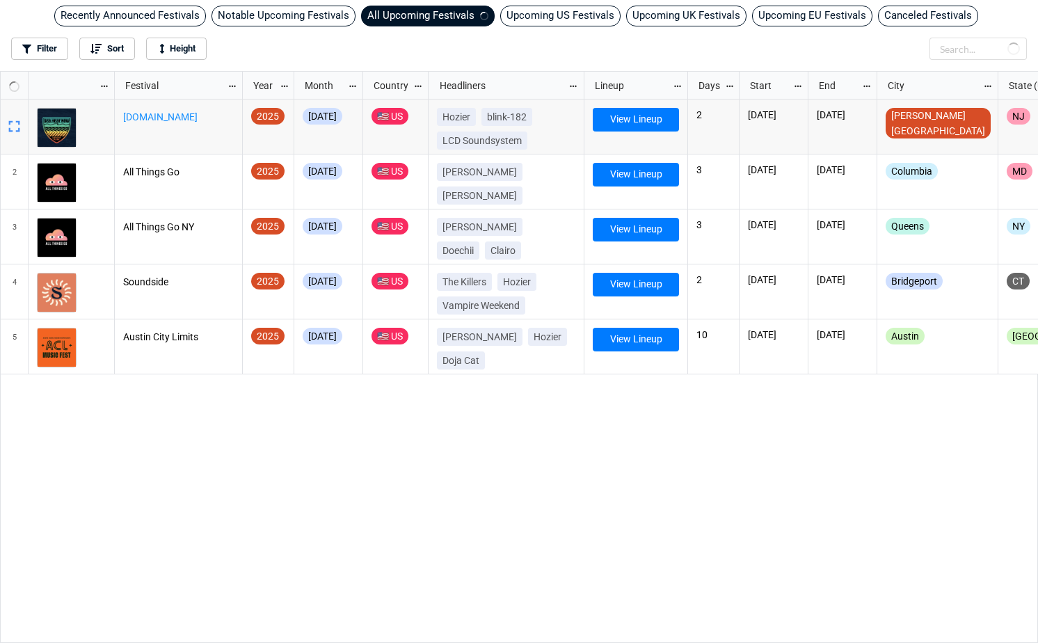
scroll to position [564, 1030]
